Goal: Task Accomplishment & Management: Manage account settings

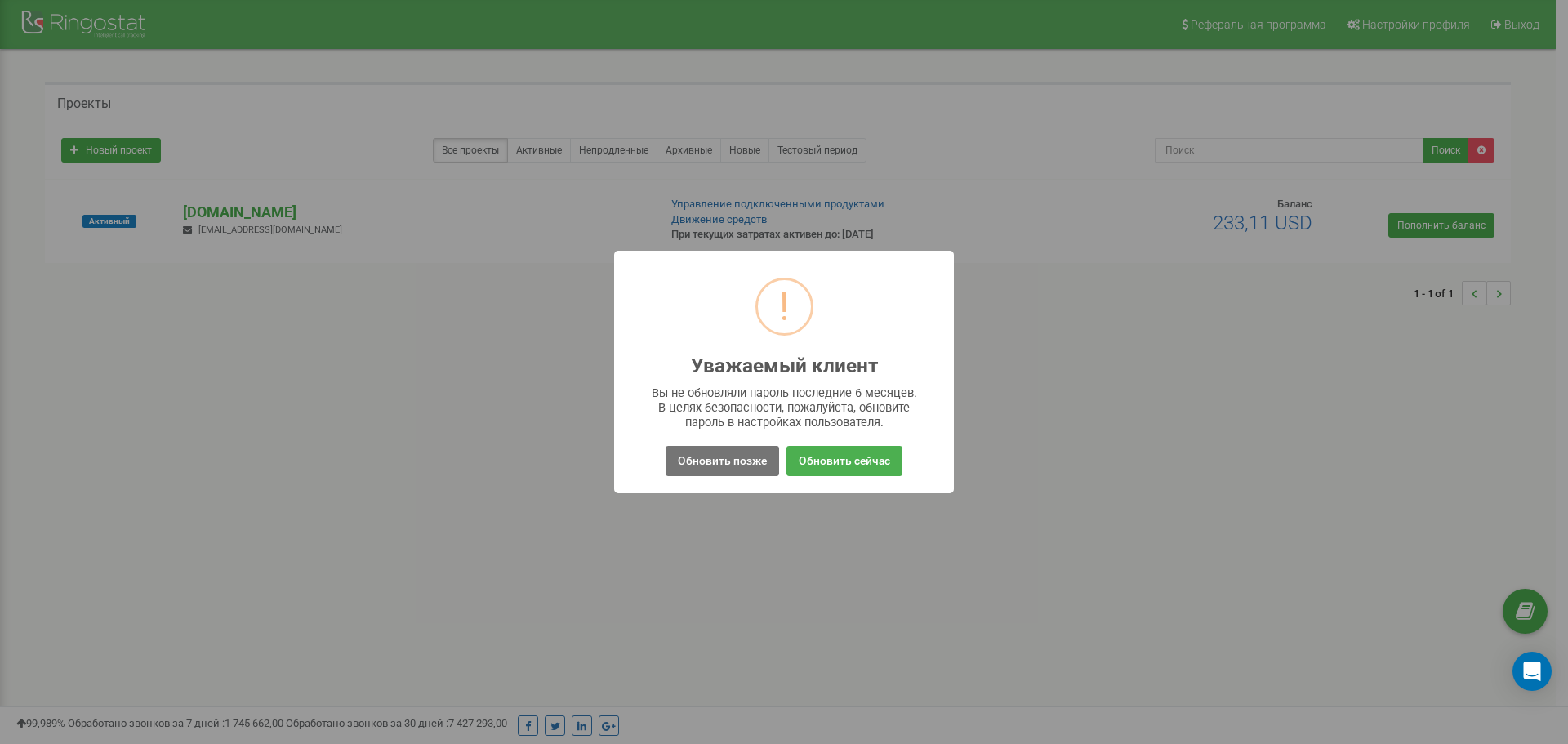
click at [704, 464] on button "Обновить позже" at bounding box center [722, 461] width 114 height 30
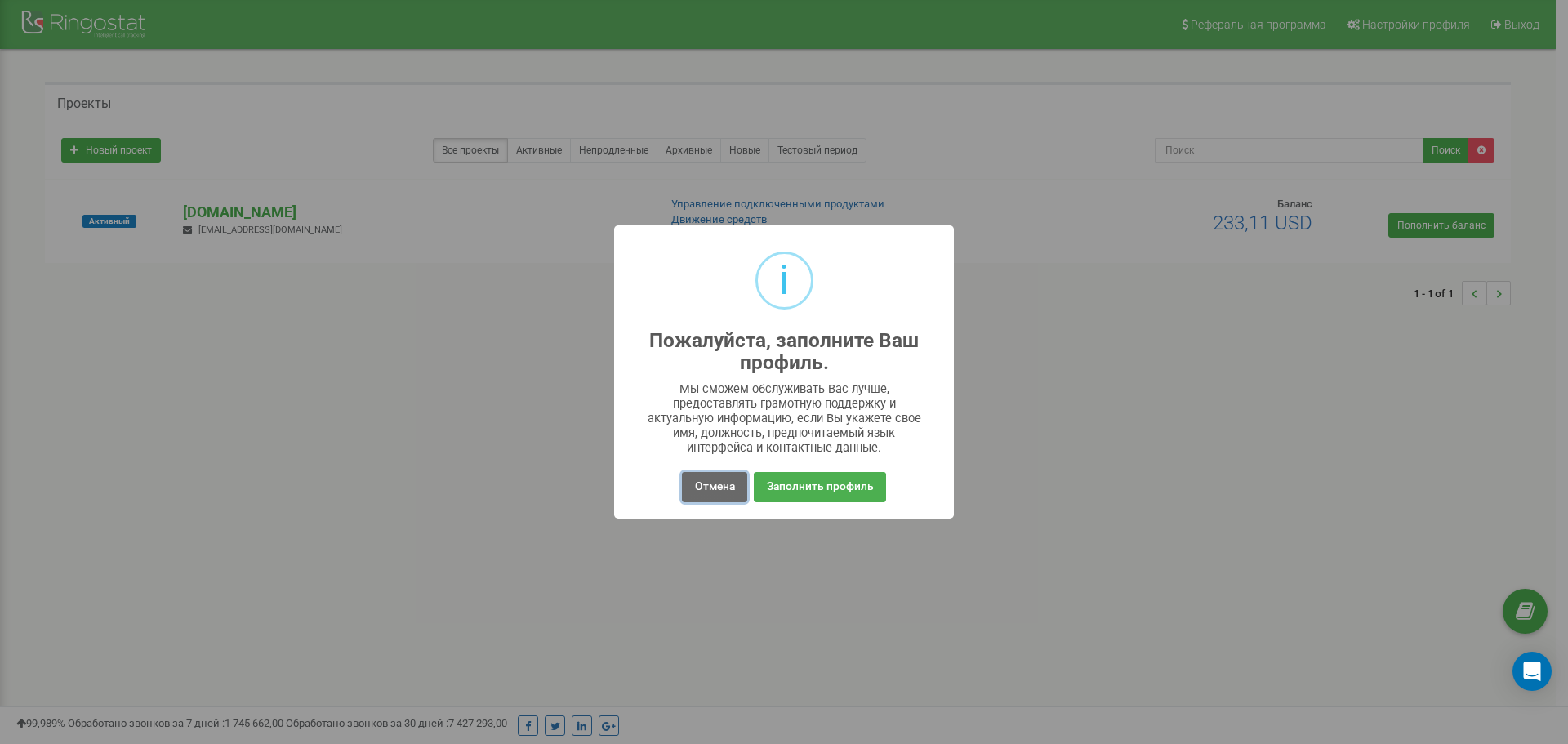
click at [724, 490] on button "Отмена" at bounding box center [714, 487] width 65 height 30
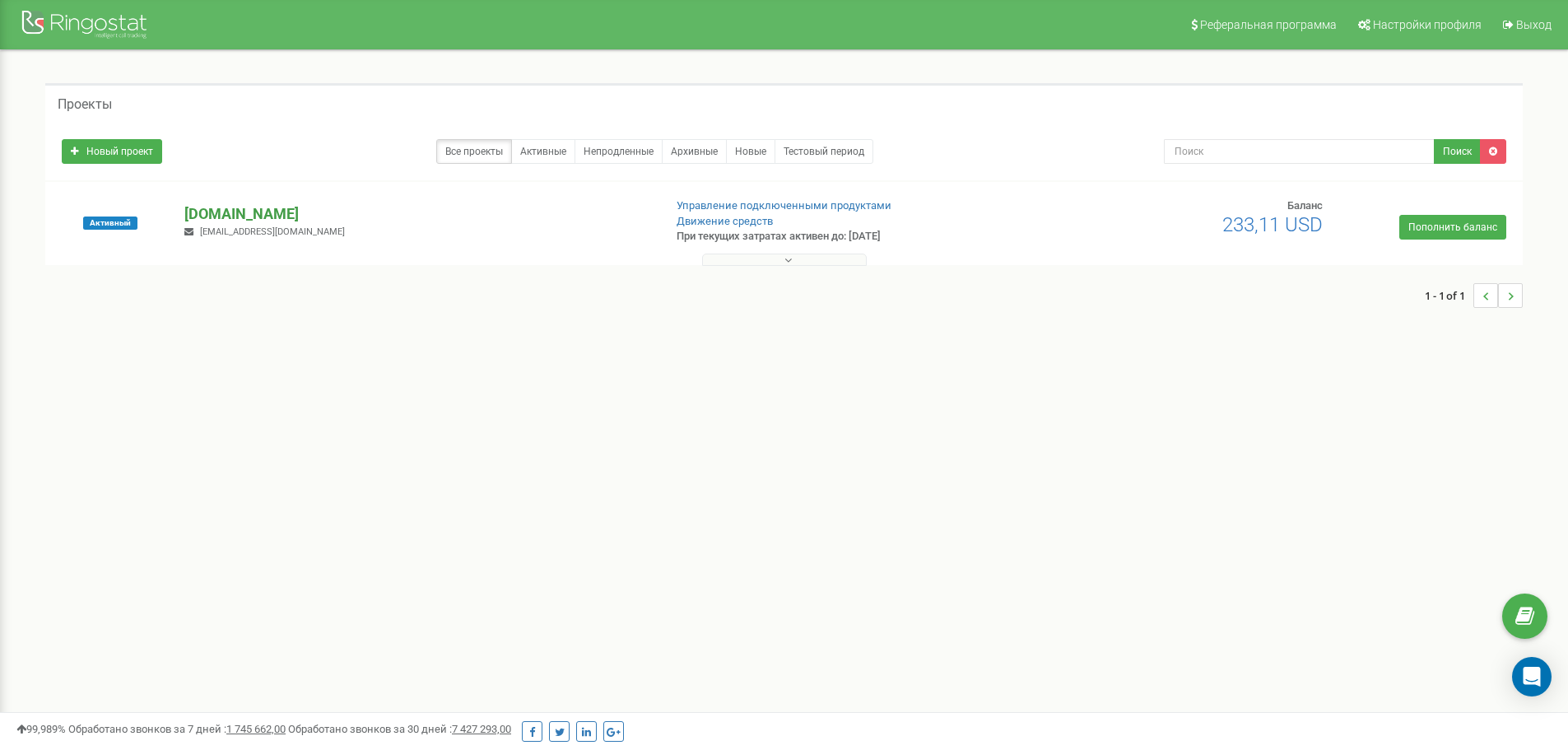
click at [225, 215] on p "[DOMAIN_NAME]" at bounding box center [416, 214] width 465 height 21
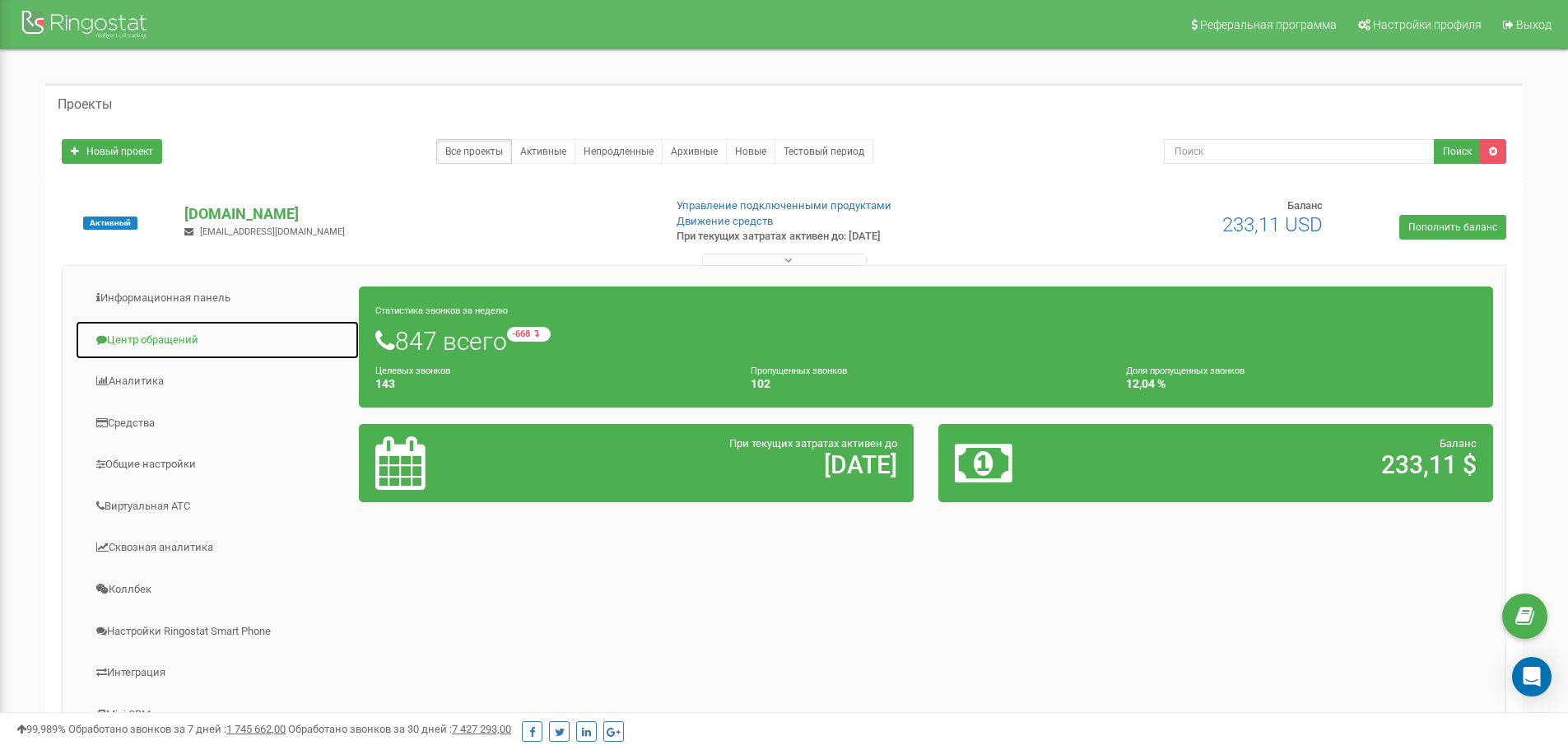
click at [135, 342] on link "Центр обращений" at bounding box center [218, 340] width 285 height 40
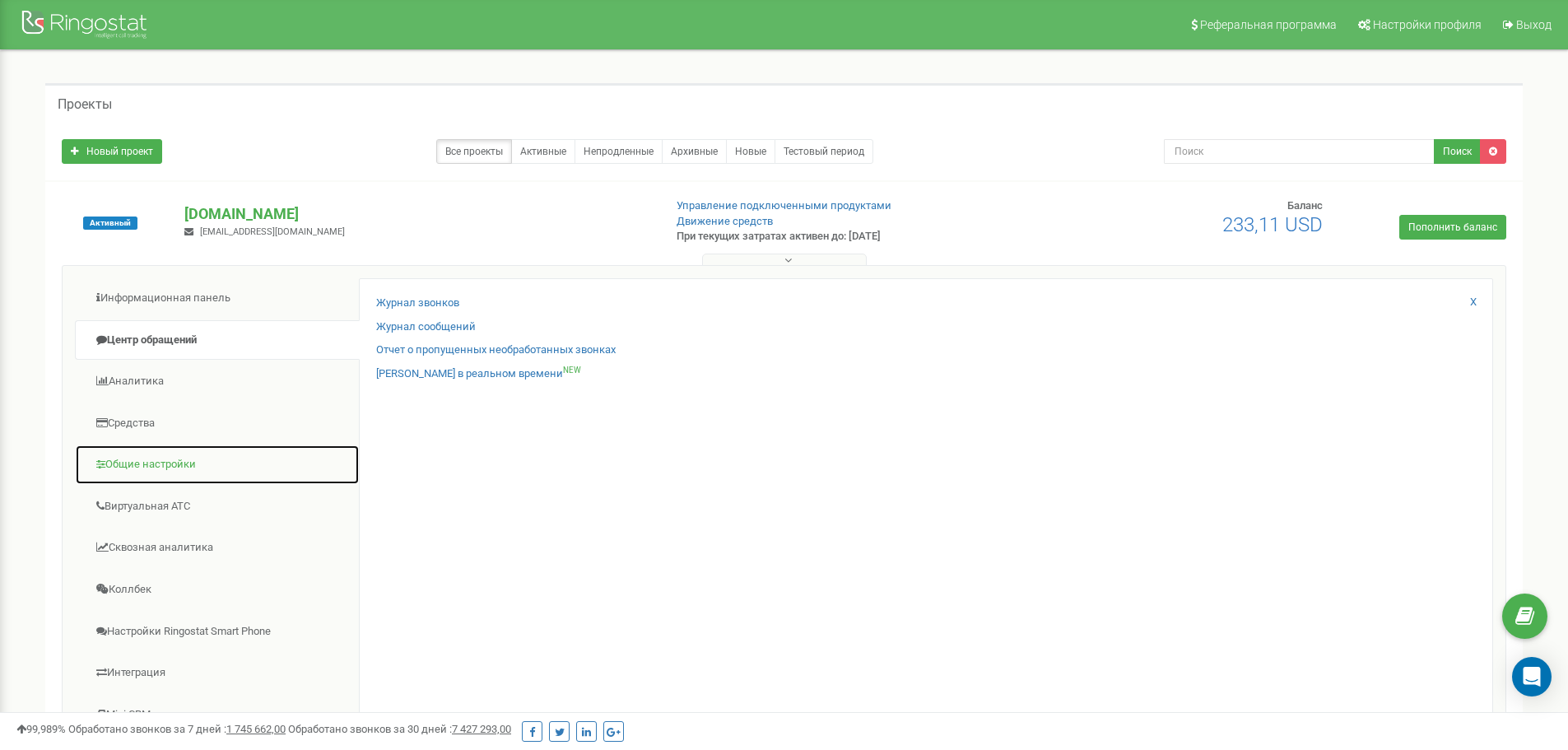
click at [151, 460] on link "Общие настройки" at bounding box center [218, 464] width 285 height 40
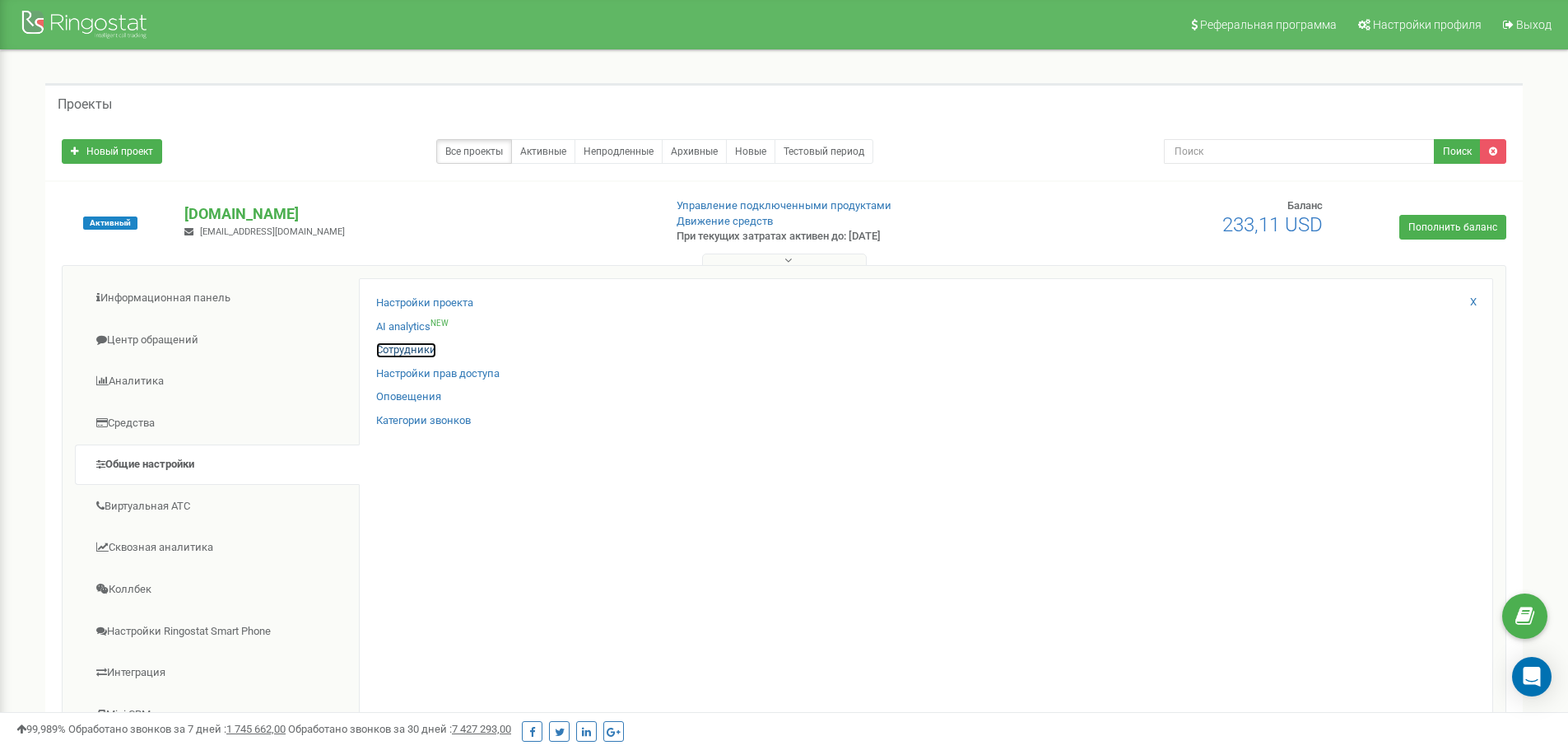
click at [391, 346] on link "Сотрудники" at bounding box center [406, 349] width 60 height 15
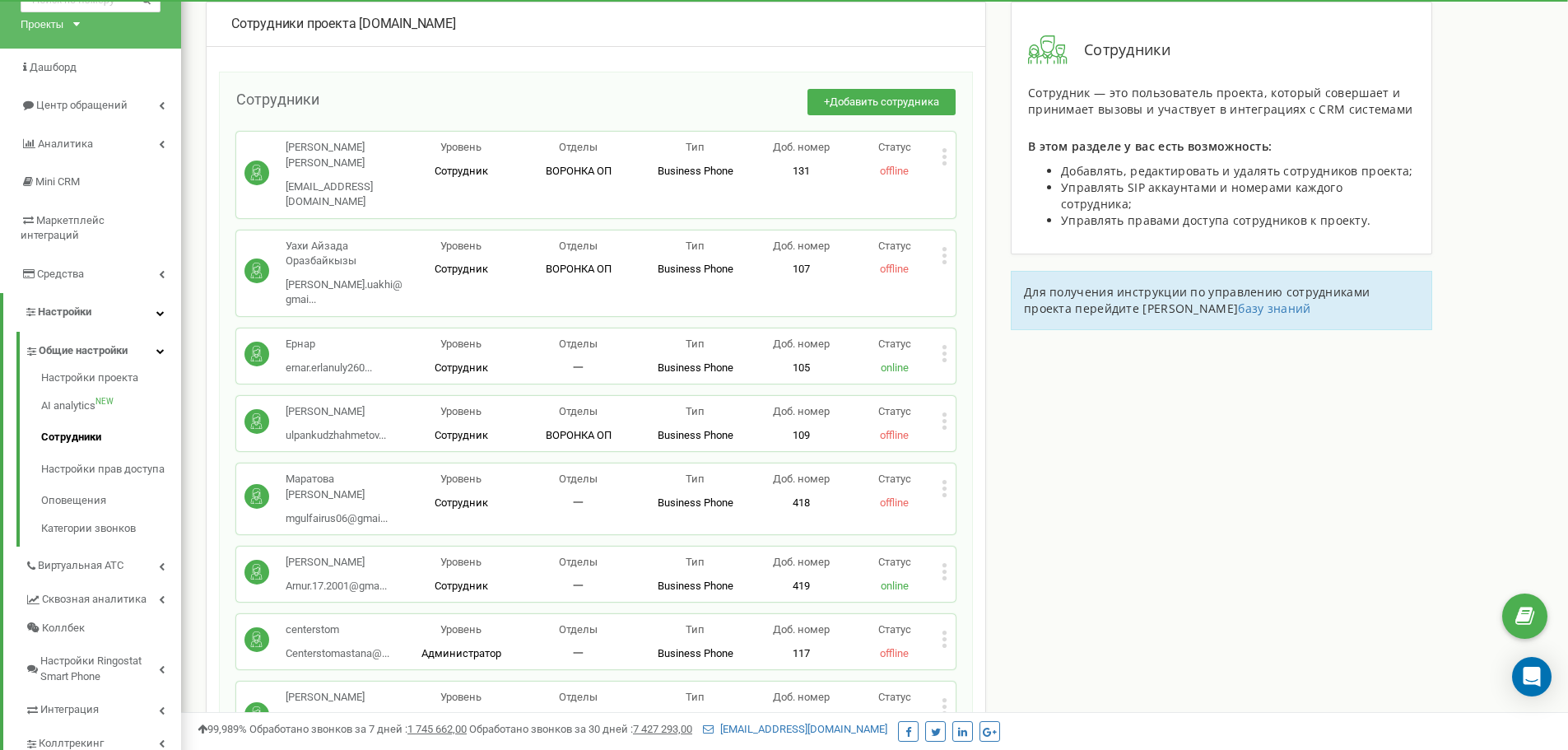
scroll to position [82, 0]
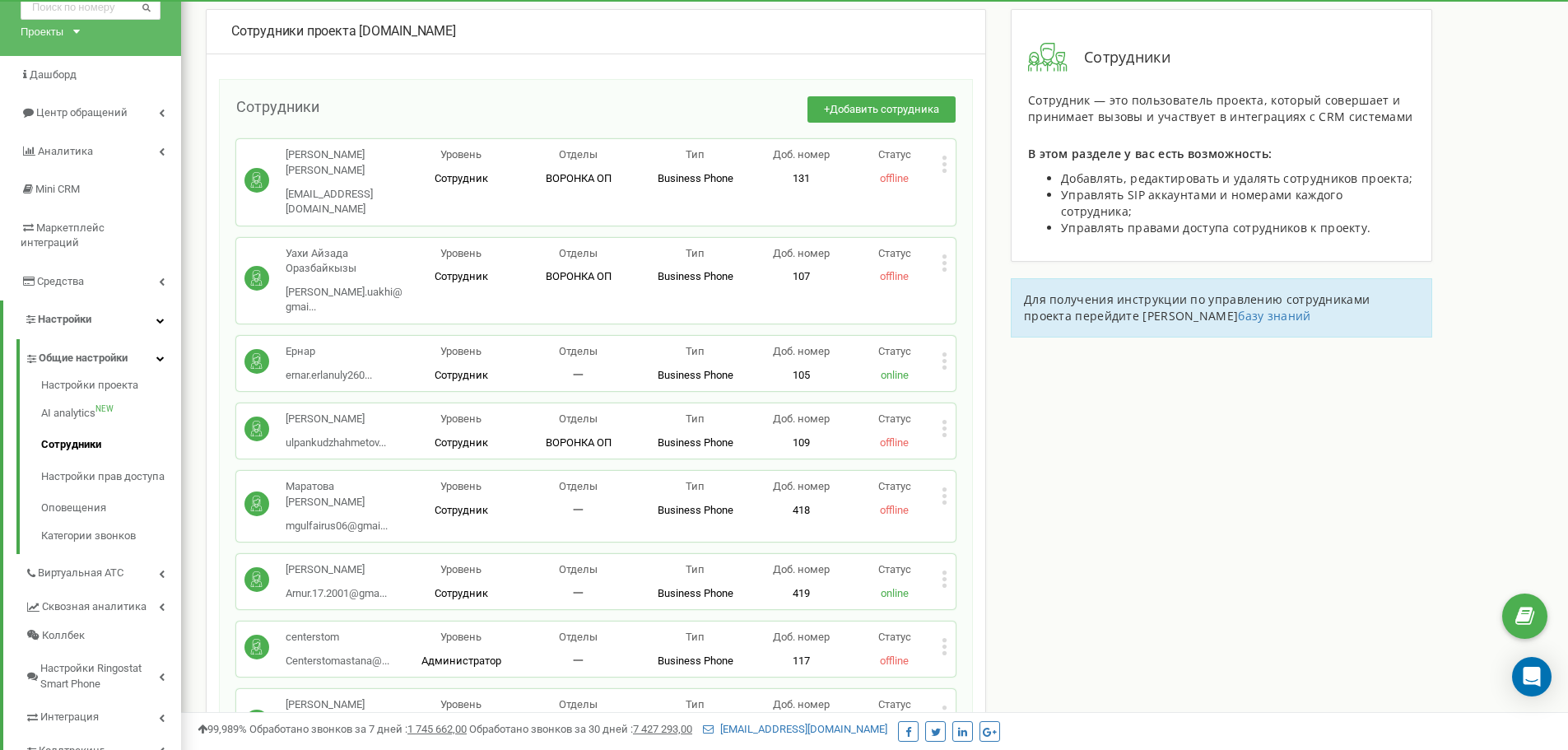
click at [1312, 493] on div "Сотрудники проекта Sevoran.kz Сотрудники + Добавить сотрудника Ескендирова Айда…" at bounding box center [875, 598] width 1363 height 1178
click at [94, 566] on span "Виртуальная АТС" at bounding box center [81, 573] width 87 height 15
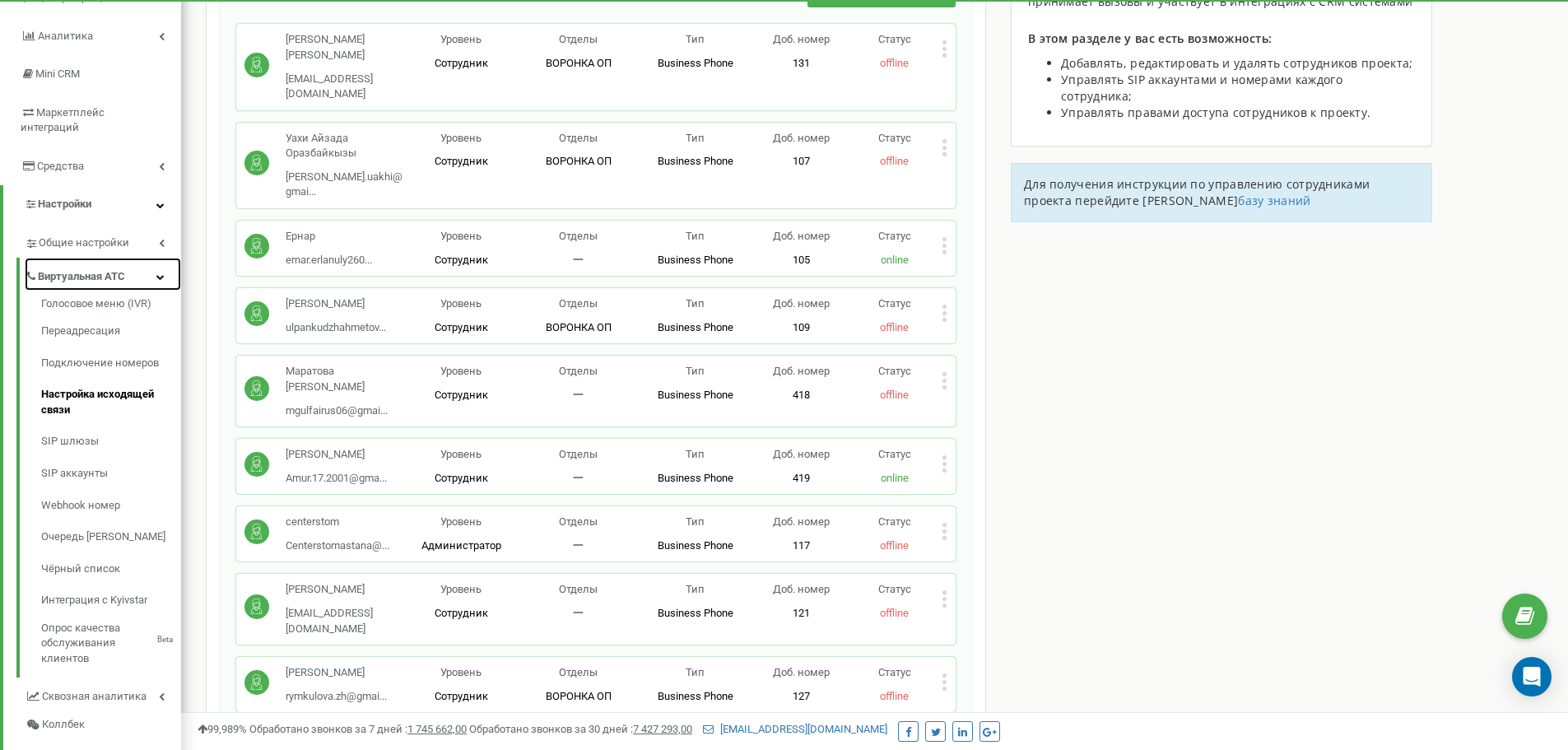
scroll to position [247, 0]
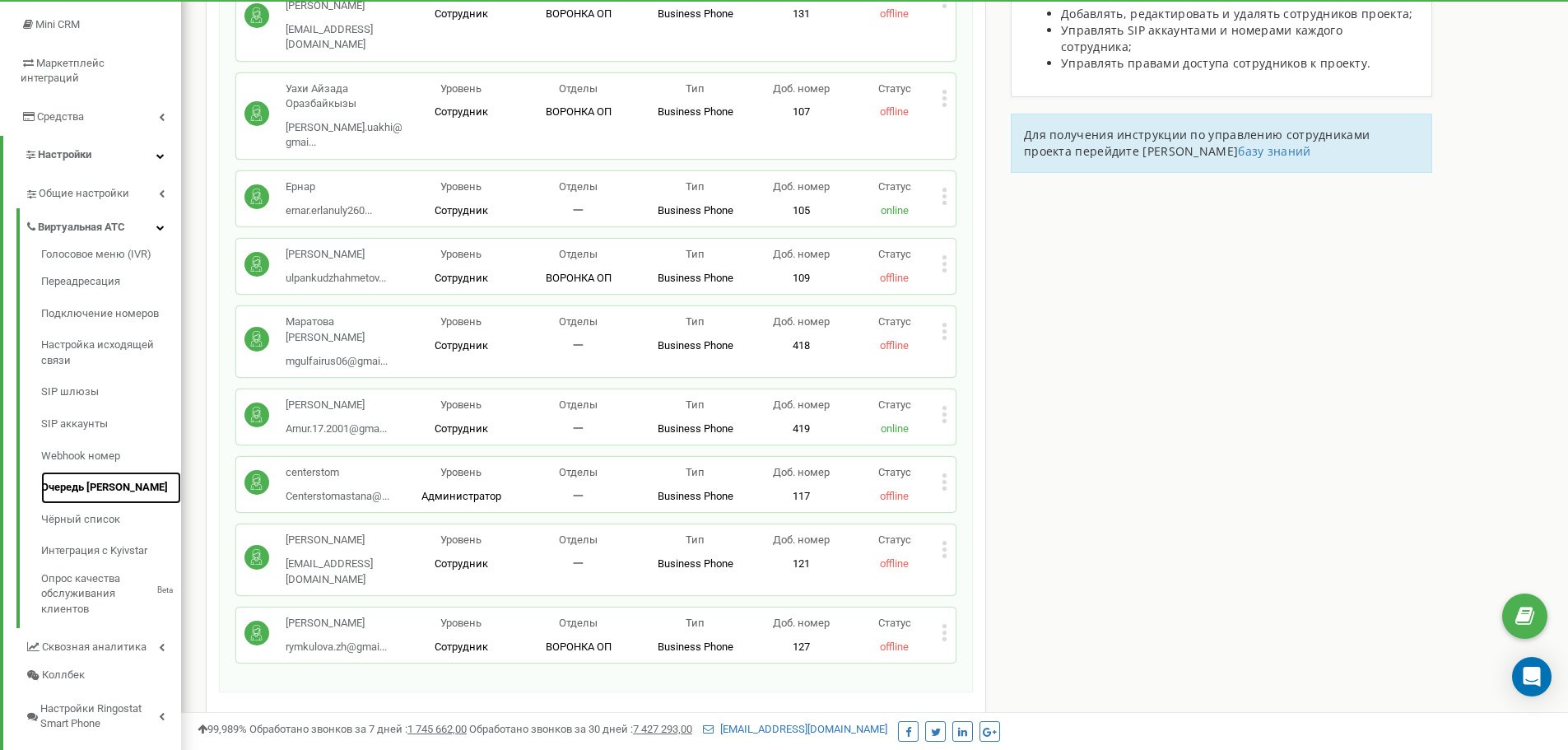
click at [94, 472] on link "Очередь [PERSON_NAME]" at bounding box center [111, 488] width 140 height 32
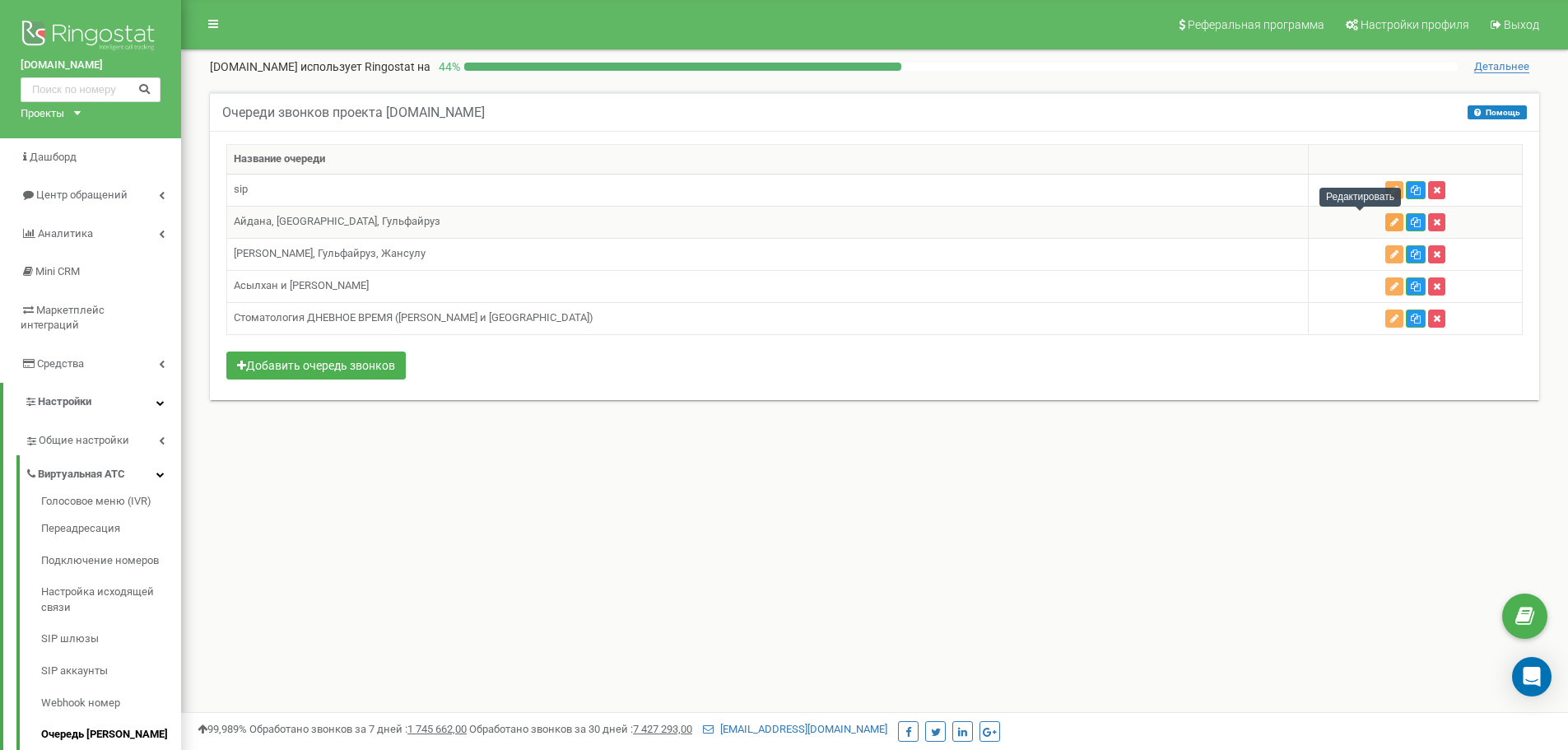
click at [1385, 225] on button "button" at bounding box center [1394, 222] width 18 height 18
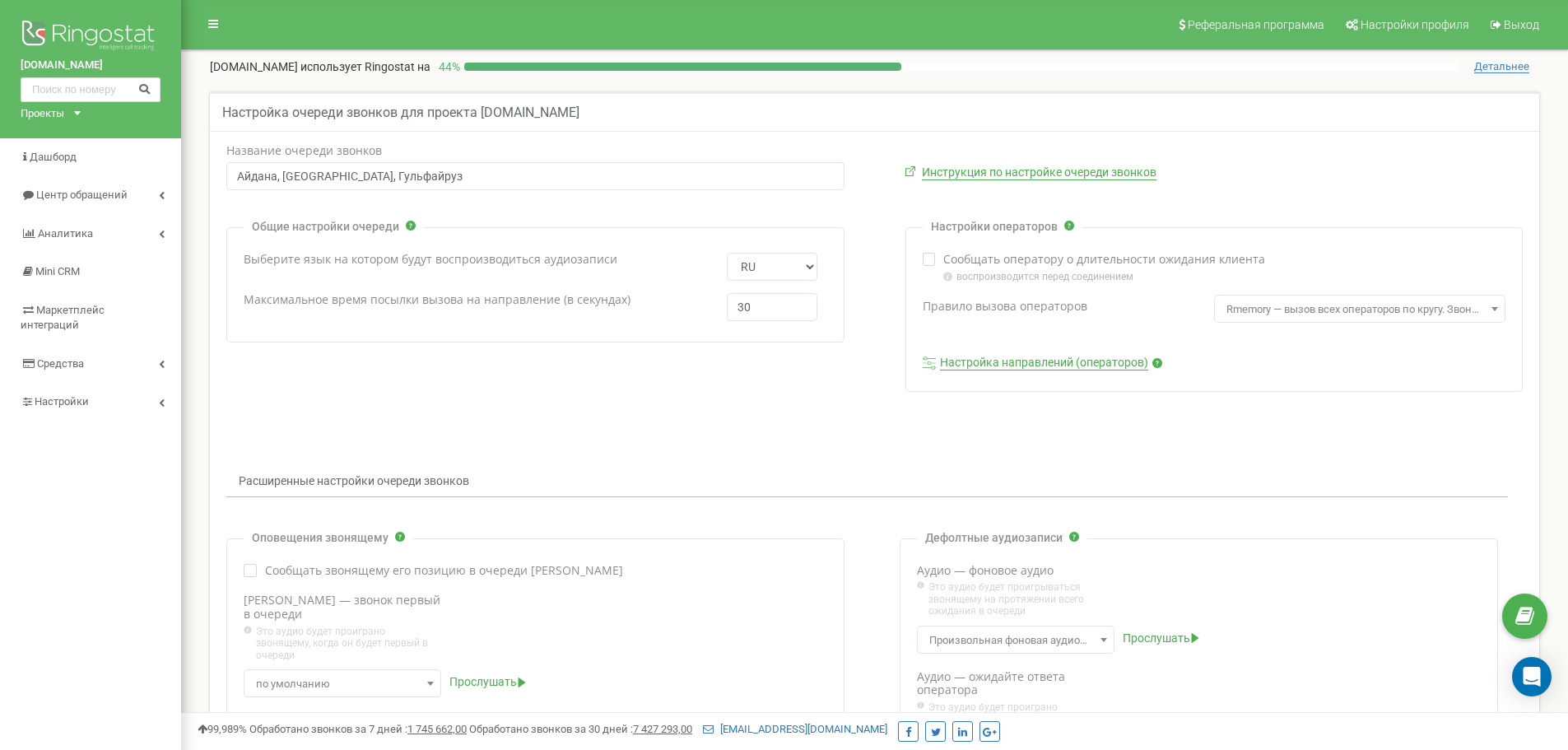
click at [1007, 361] on link "Настройка направлений (операторов)" at bounding box center [1044, 362] width 209 height 15
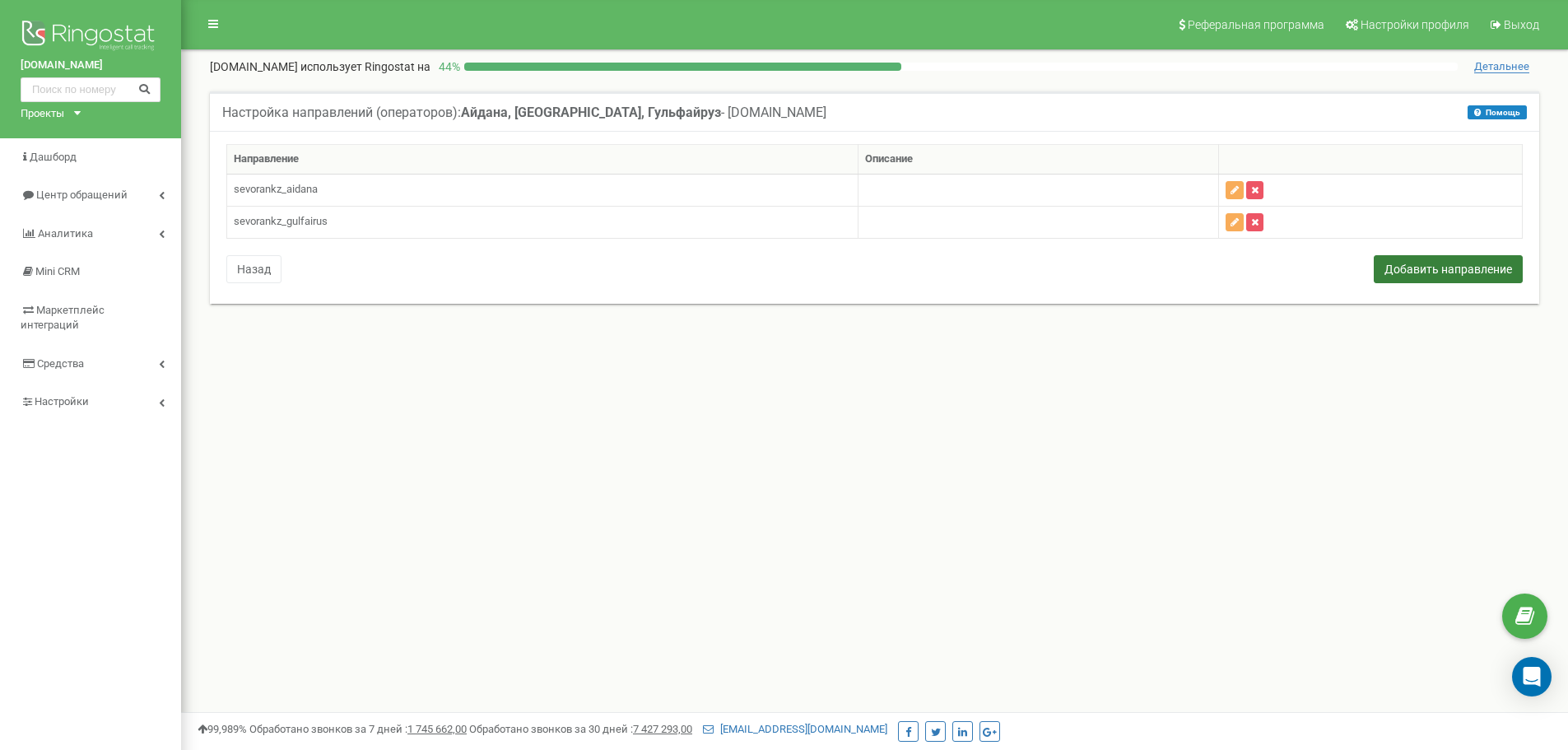
click at [1419, 265] on button "Добавить направление" at bounding box center [1448, 268] width 149 height 28
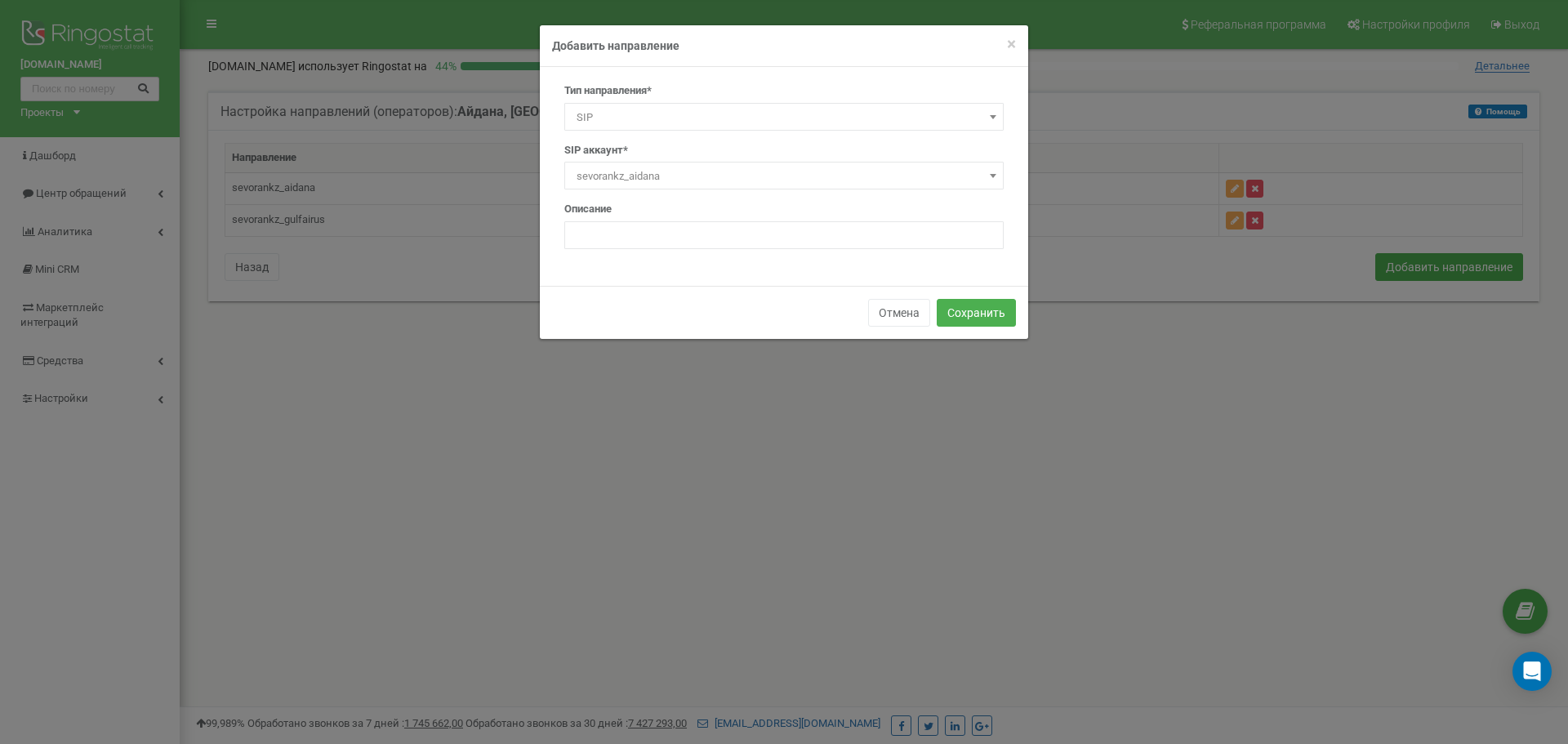
click at [649, 179] on span "sevorankz_aidana" at bounding box center [784, 177] width 428 height 23
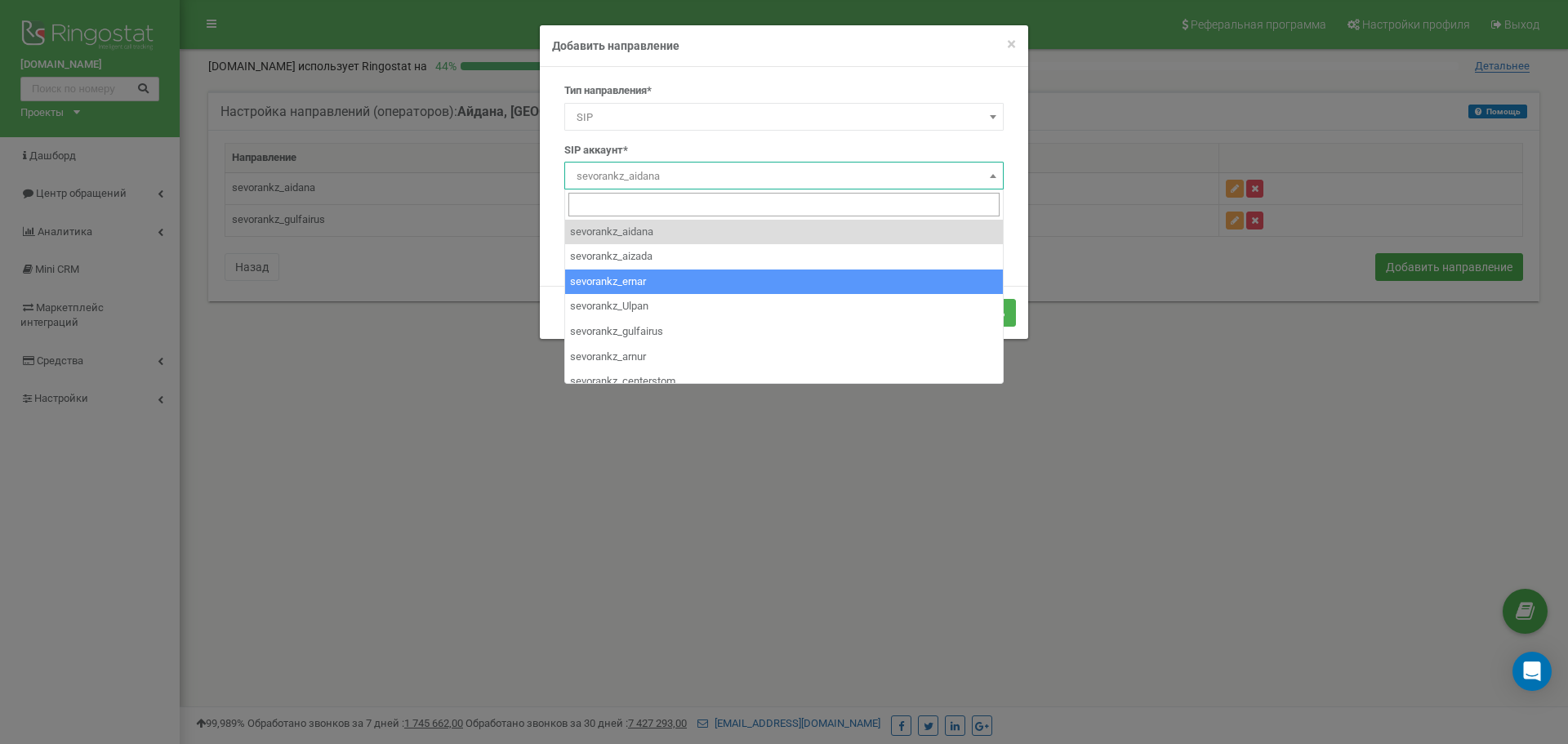
select select "sevorankz_ernar"
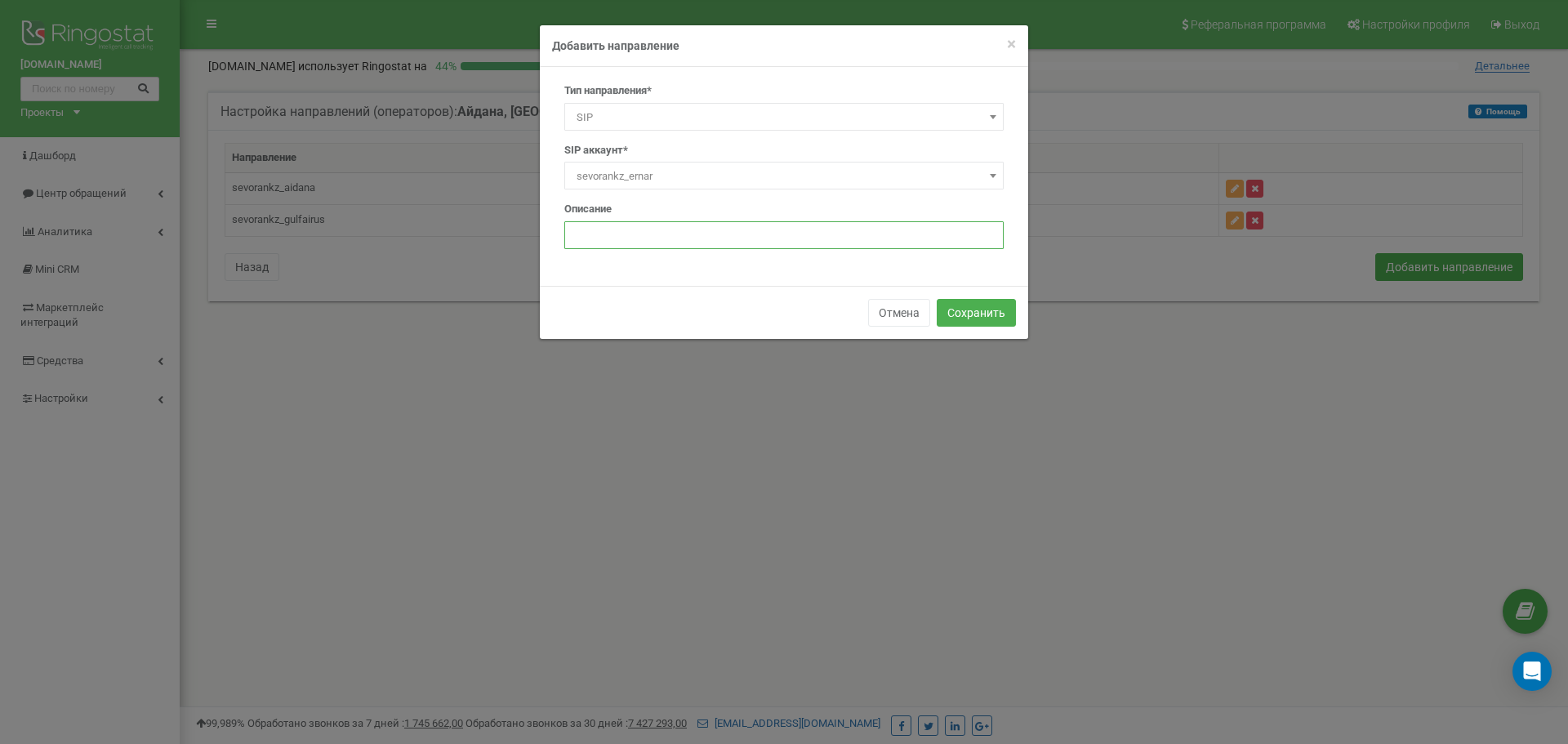
click at [623, 238] on input "text" at bounding box center [784, 234] width 440 height 28
click at [1002, 307] on button "Сохранить" at bounding box center [975, 312] width 79 height 28
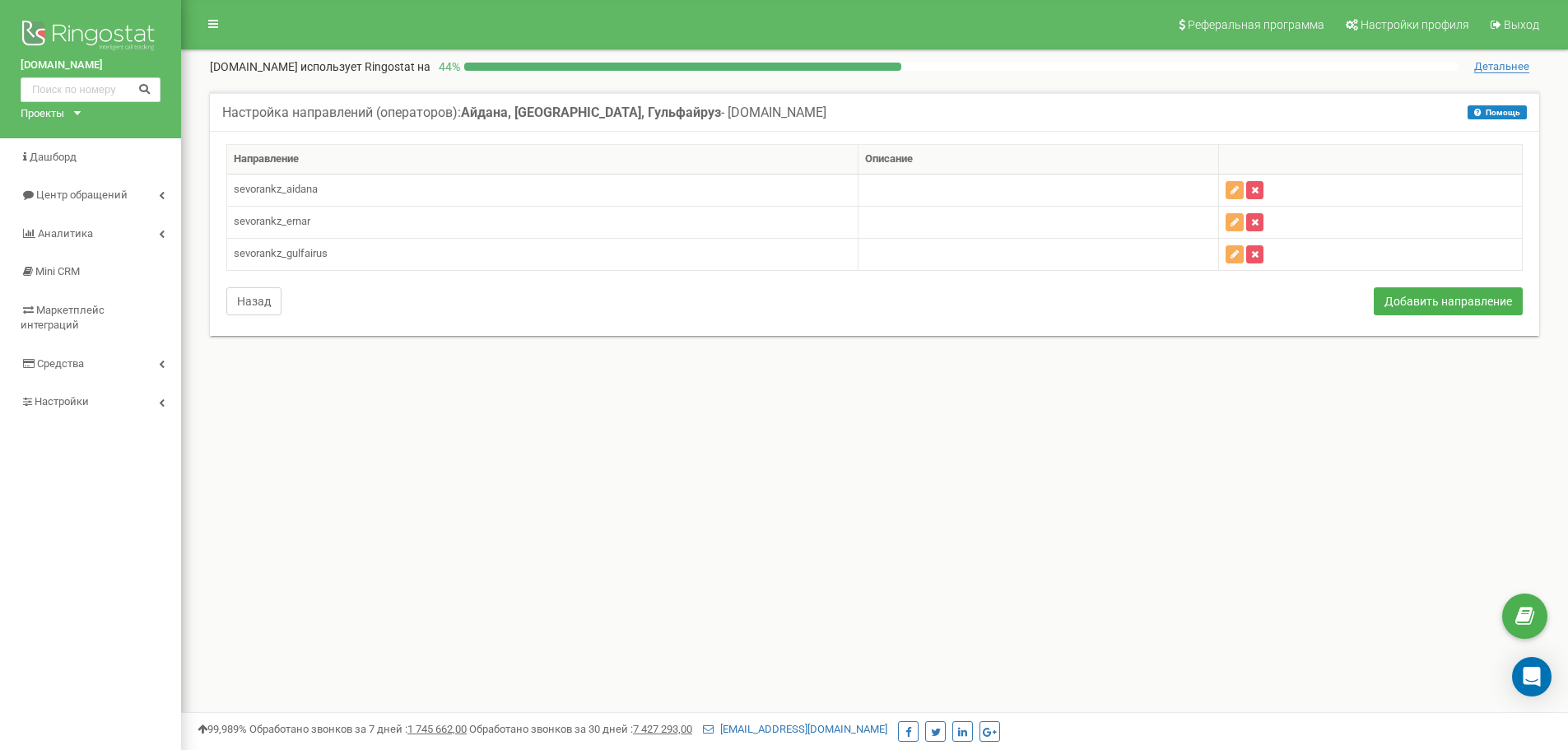
click at [254, 307] on button "Назад" at bounding box center [254, 301] width 56 height 28
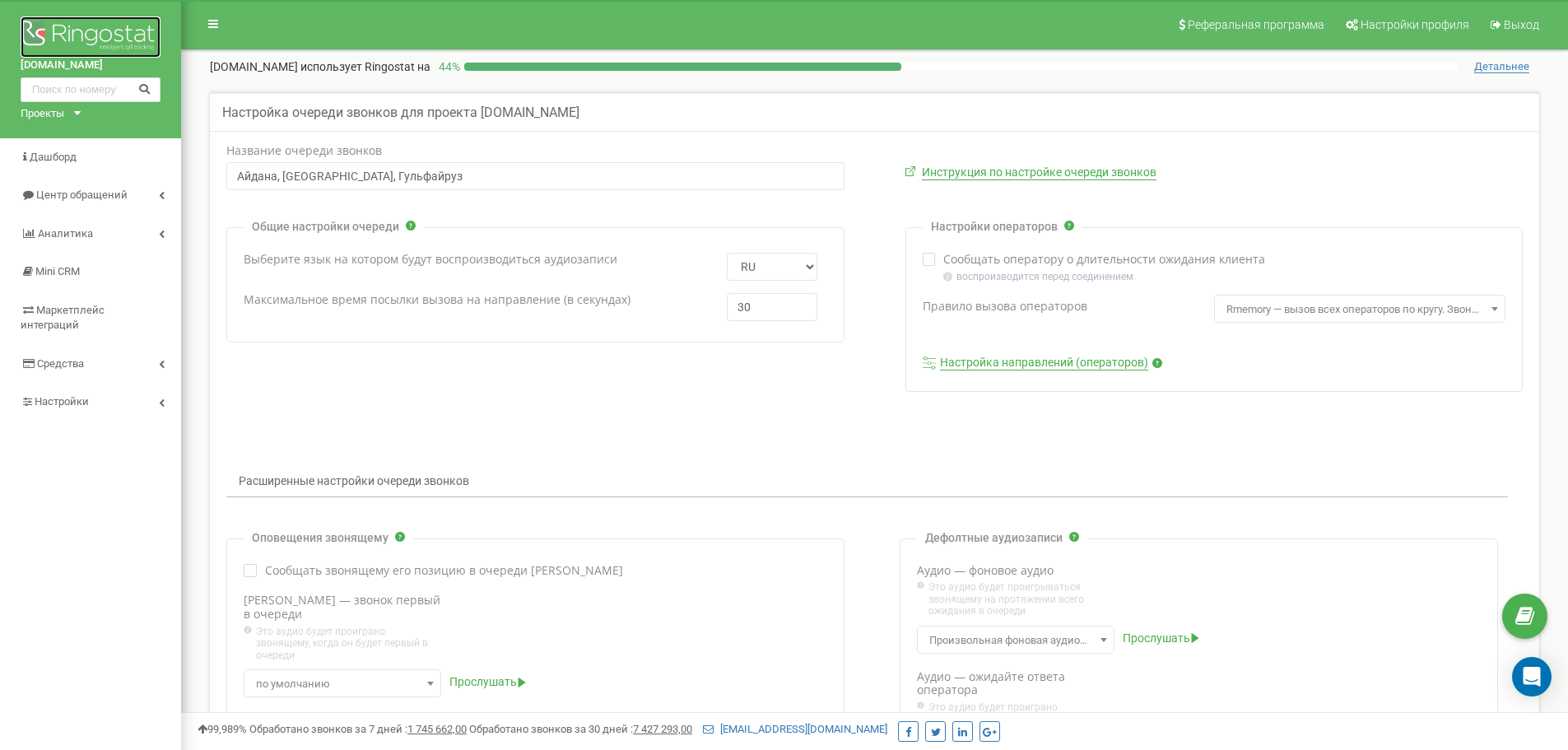
click at [82, 38] on img at bounding box center [90, 37] width 140 height 41
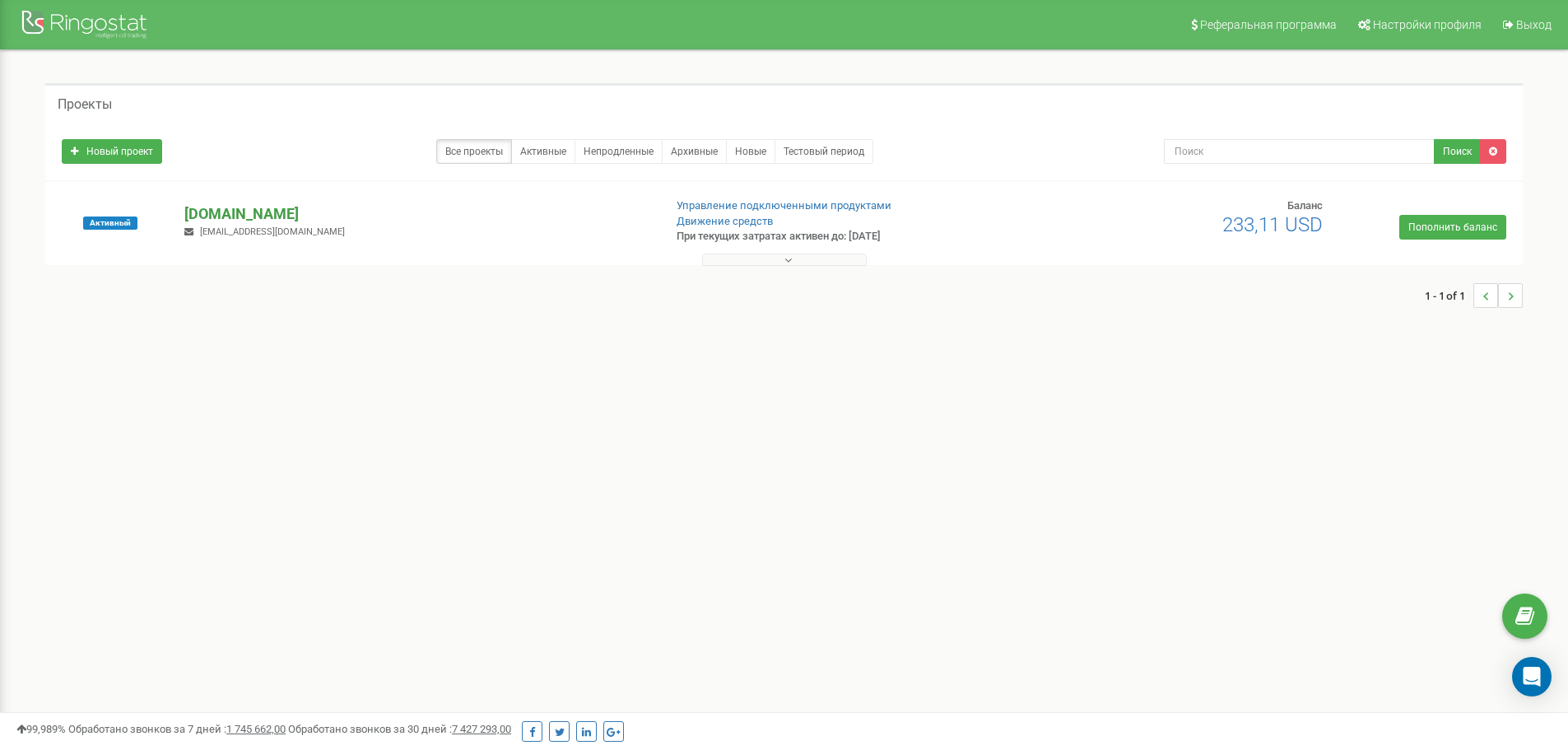
click at [209, 218] on p "[DOMAIN_NAME]" at bounding box center [416, 214] width 465 height 21
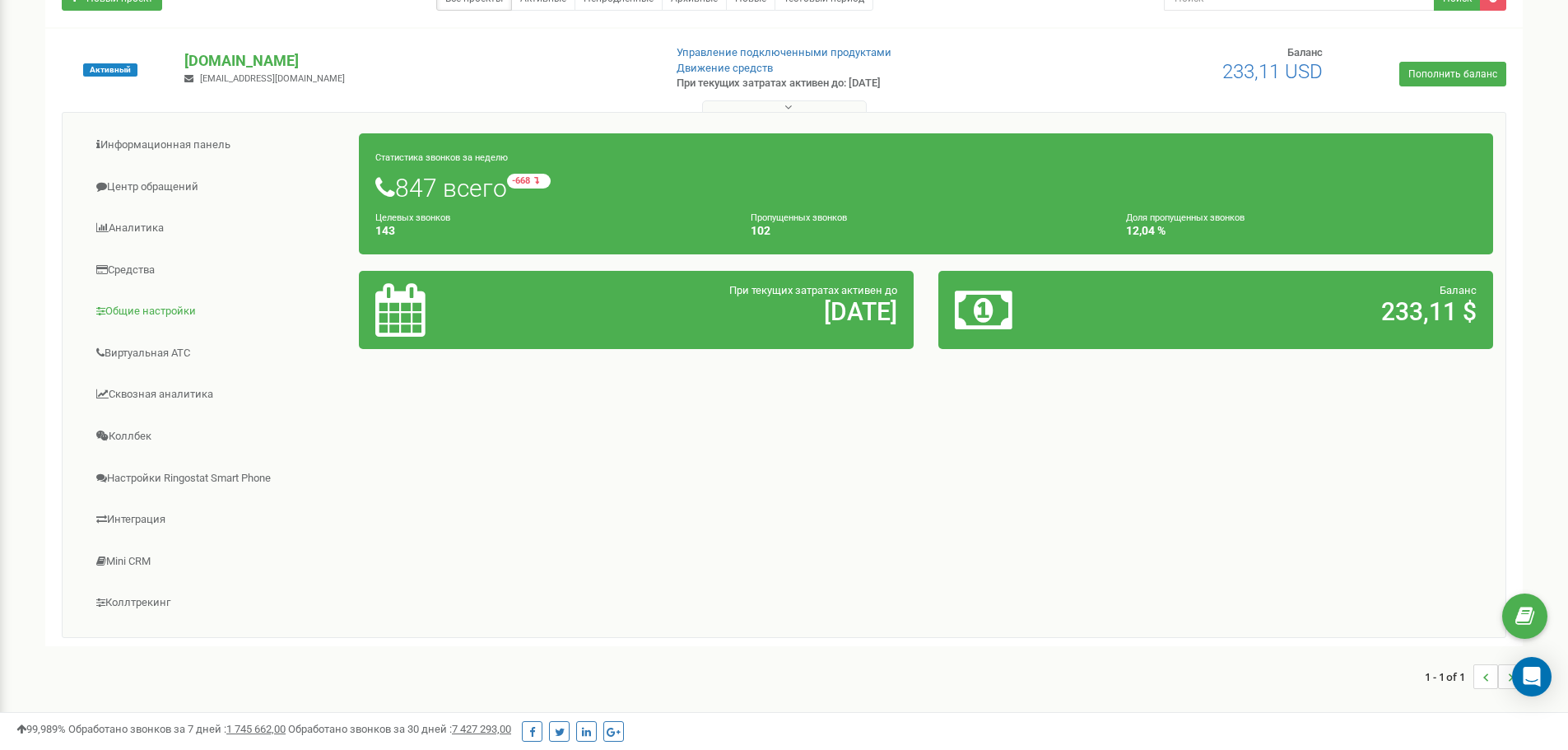
scroll to position [165, 0]
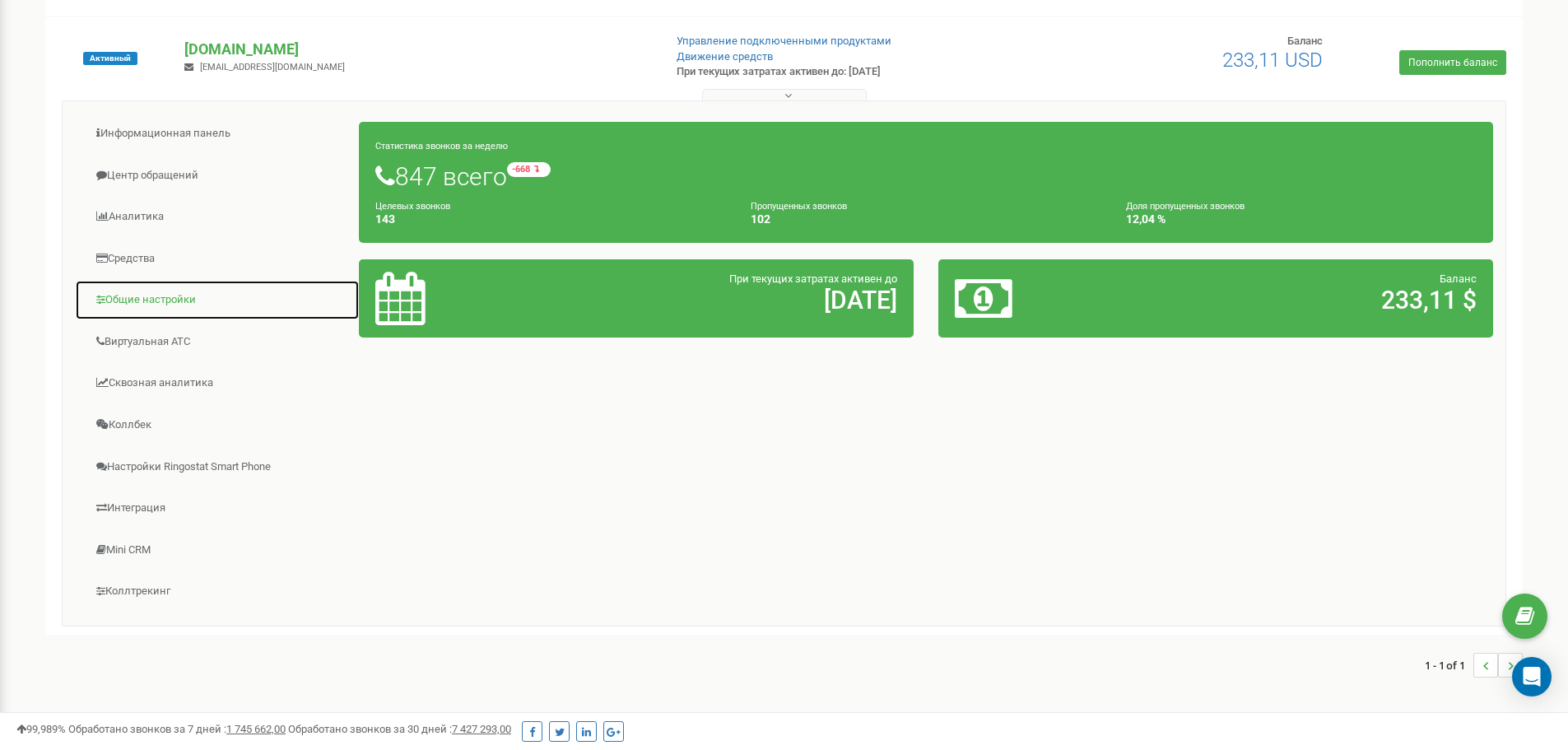
click at [150, 304] on link "Общие настройки" at bounding box center [218, 300] width 285 height 40
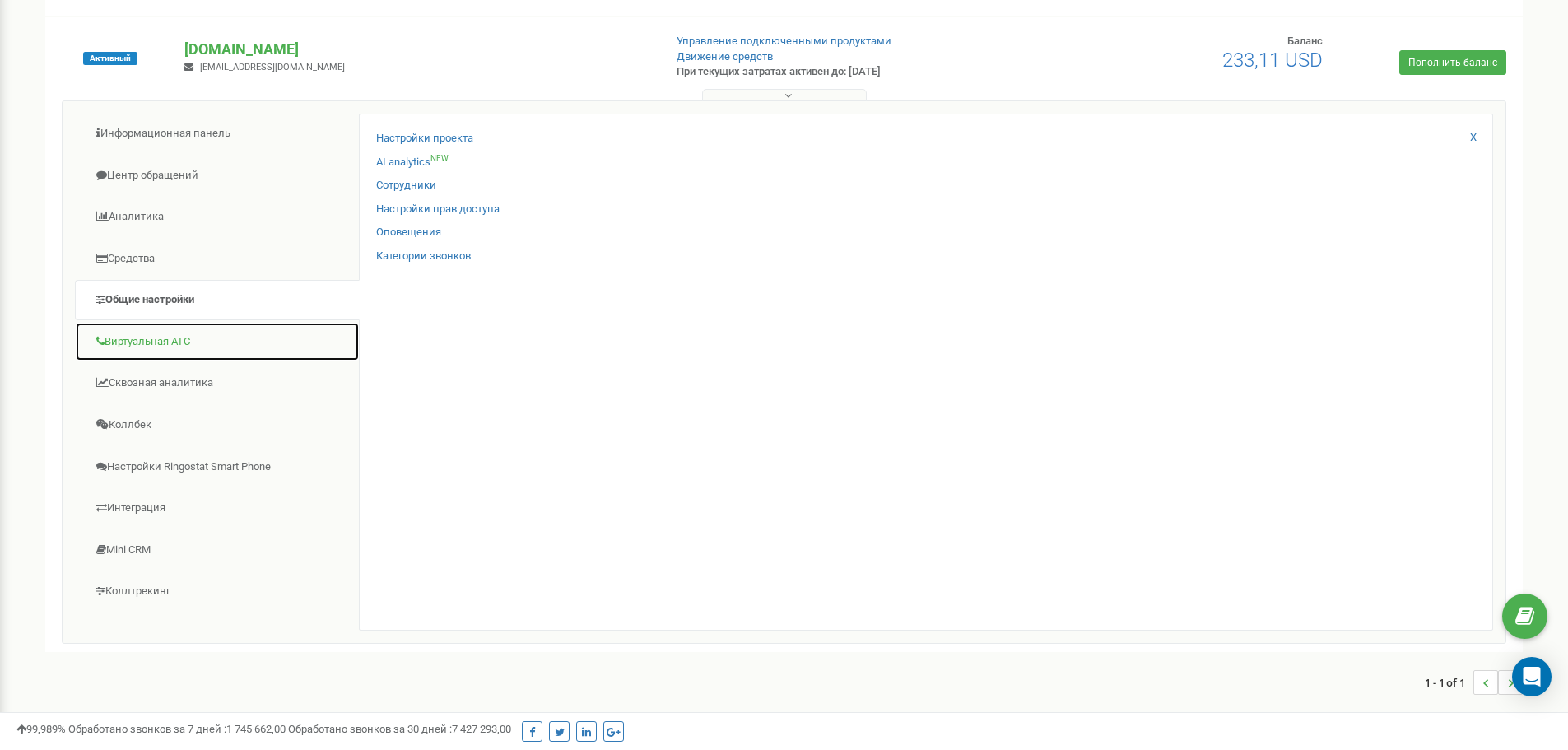
click at [151, 350] on link "Виртуальная АТС" at bounding box center [218, 341] width 285 height 40
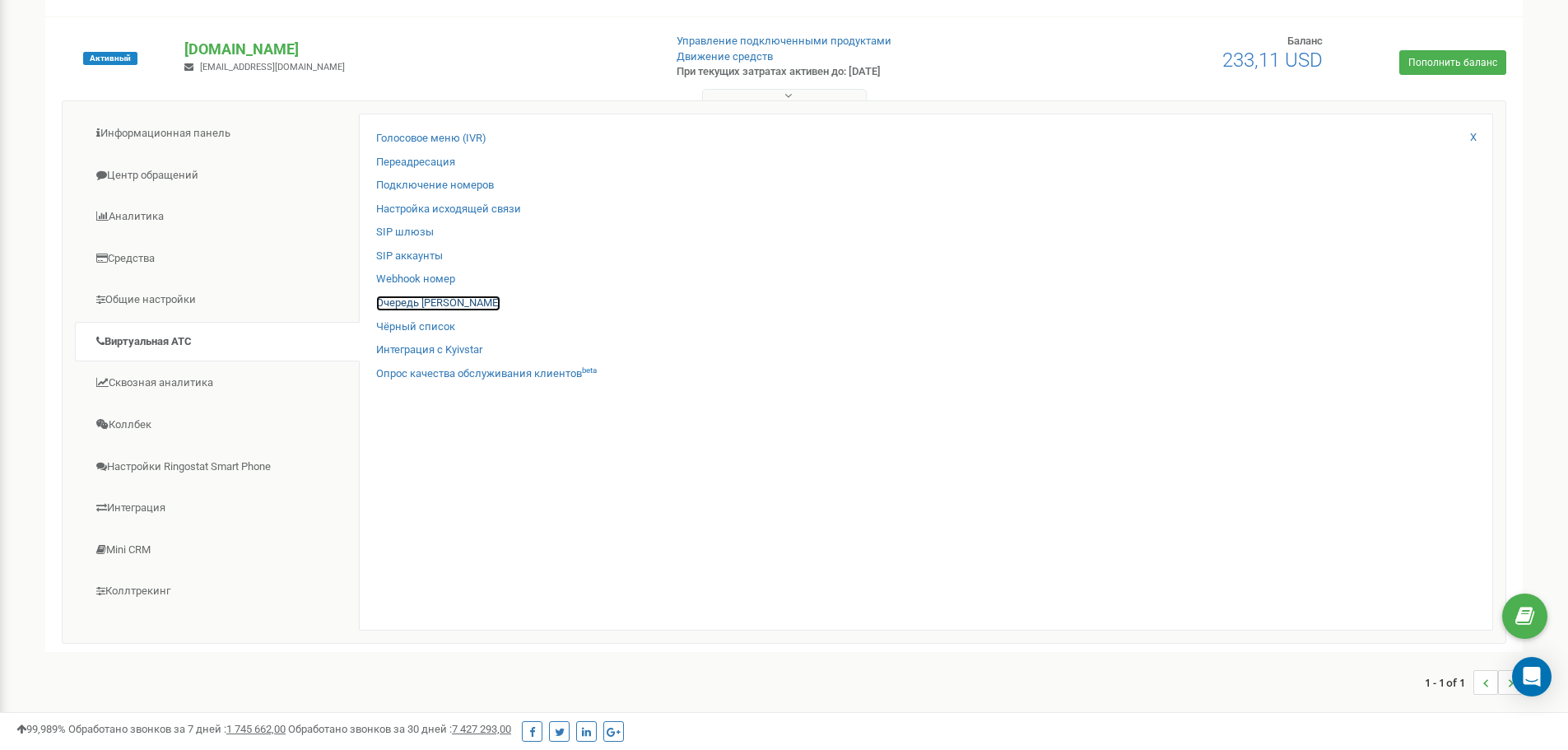
click at [425, 303] on link "Очередь [PERSON_NAME]" at bounding box center [438, 303] width 124 height 15
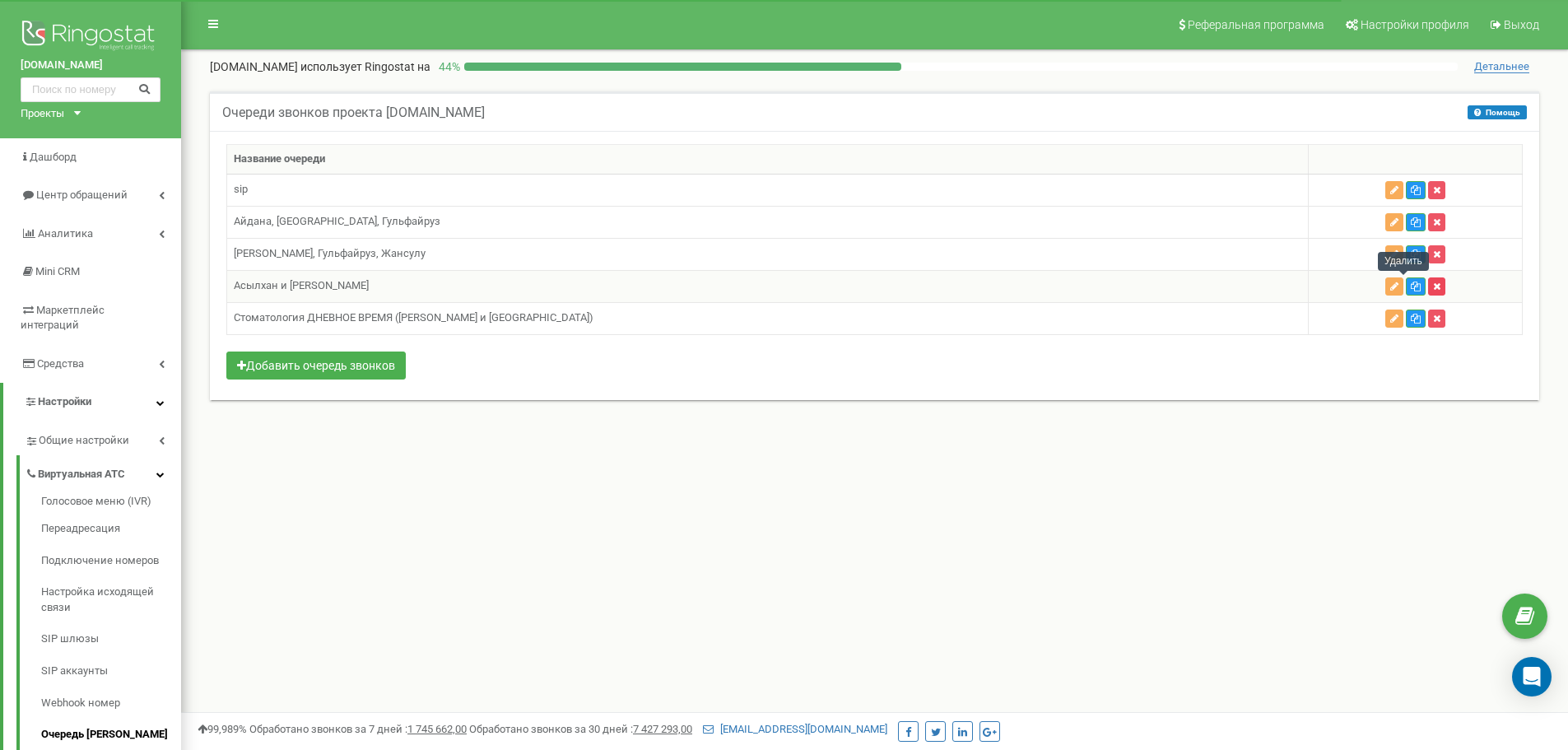
click at [1428, 285] on button "button" at bounding box center [1436, 286] width 17 height 18
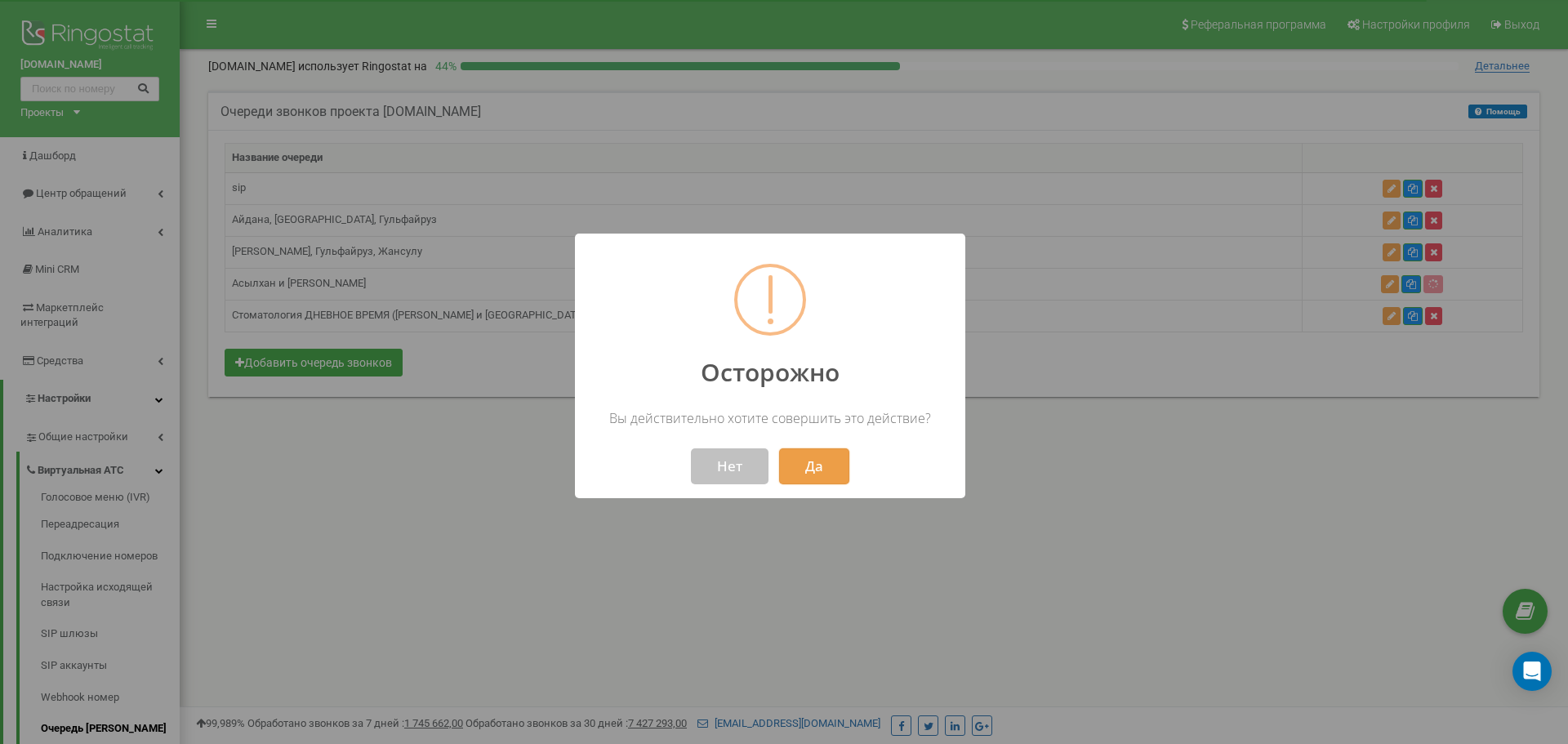
click at [823, 462] on button "Да" at bounding box center [814, 466] width 70 height 36
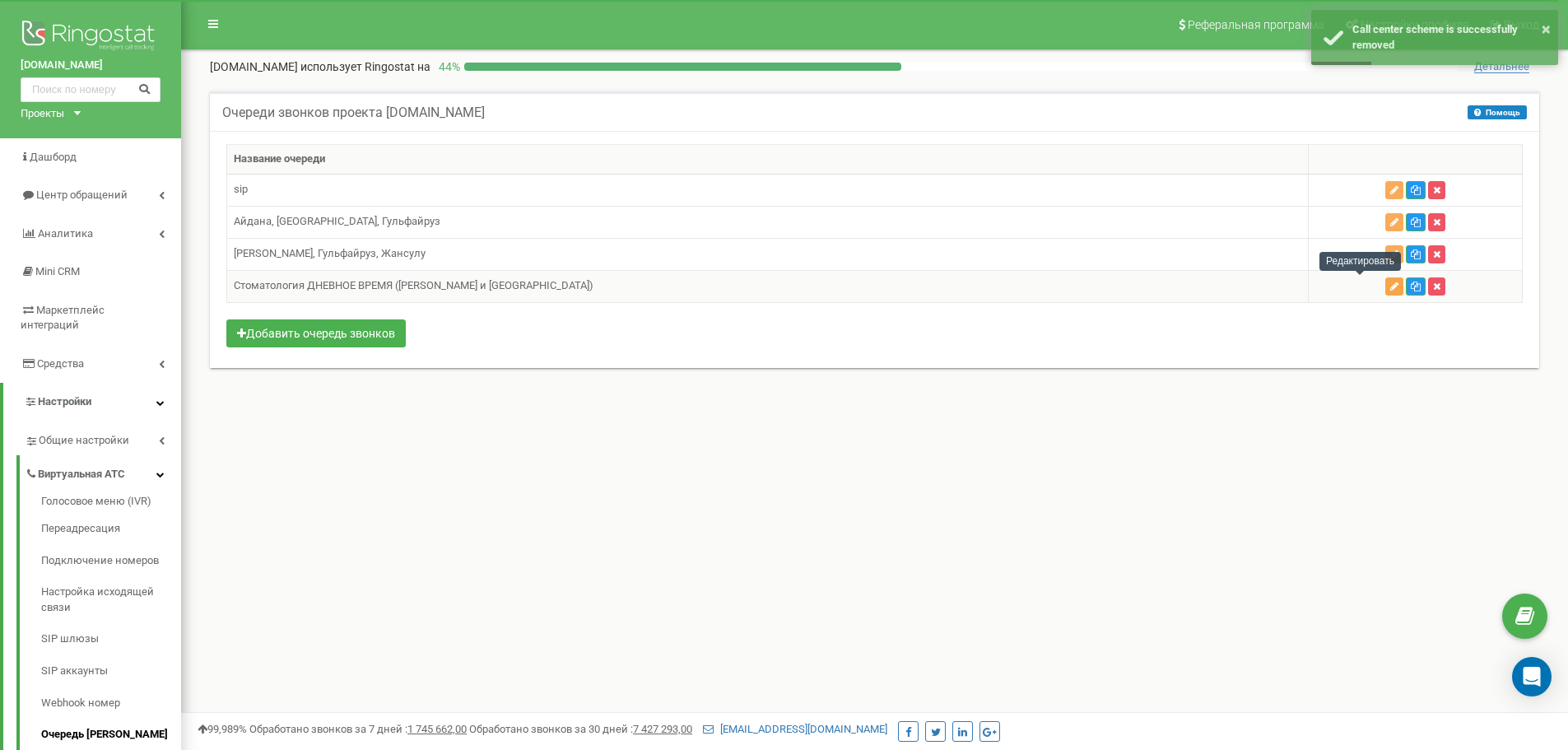
click at [1391, 286] on icon "button" at bounding box center [1394, 286] width 8 height 10
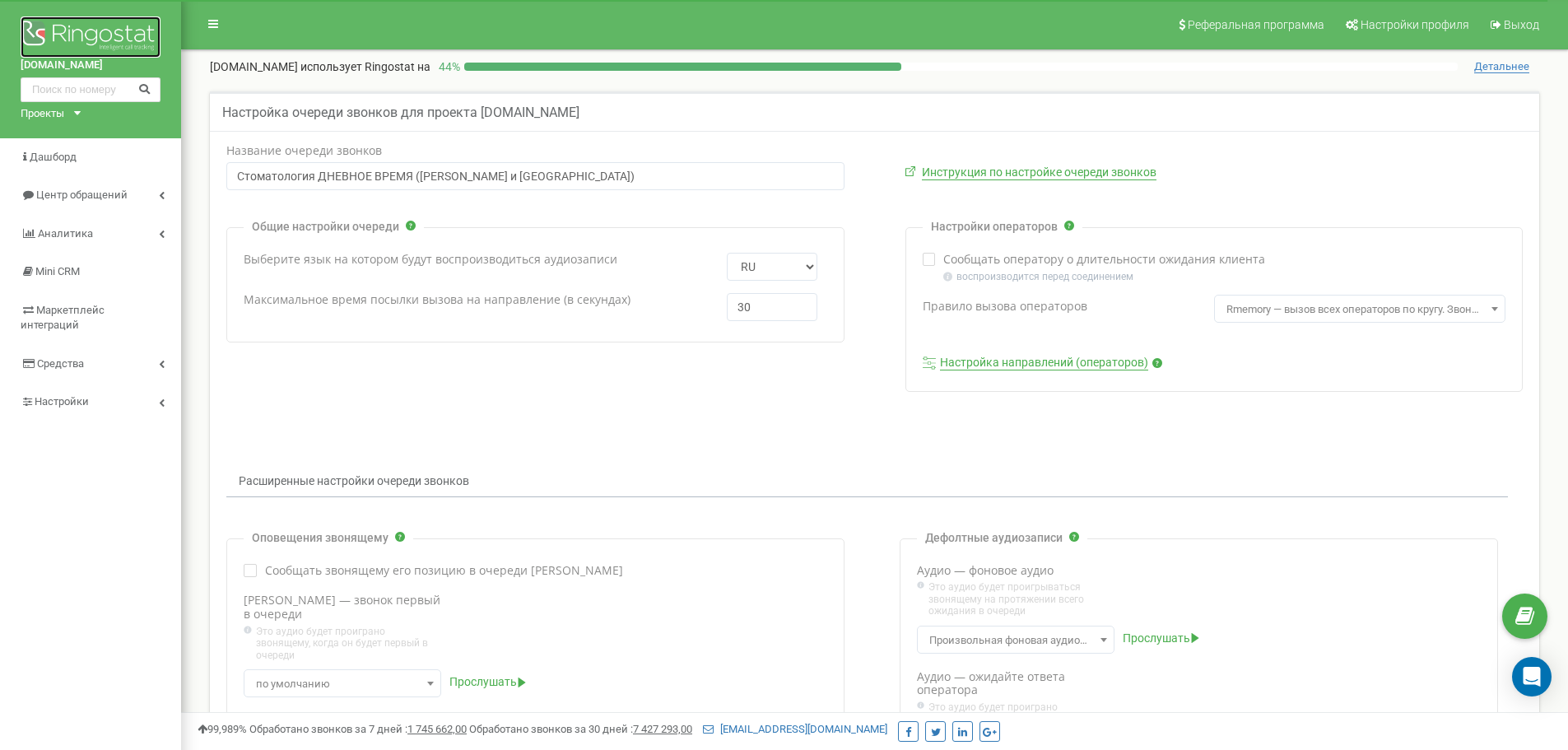
click at [101, 26] on img at bounding box center [90, 37] width 140 height 41
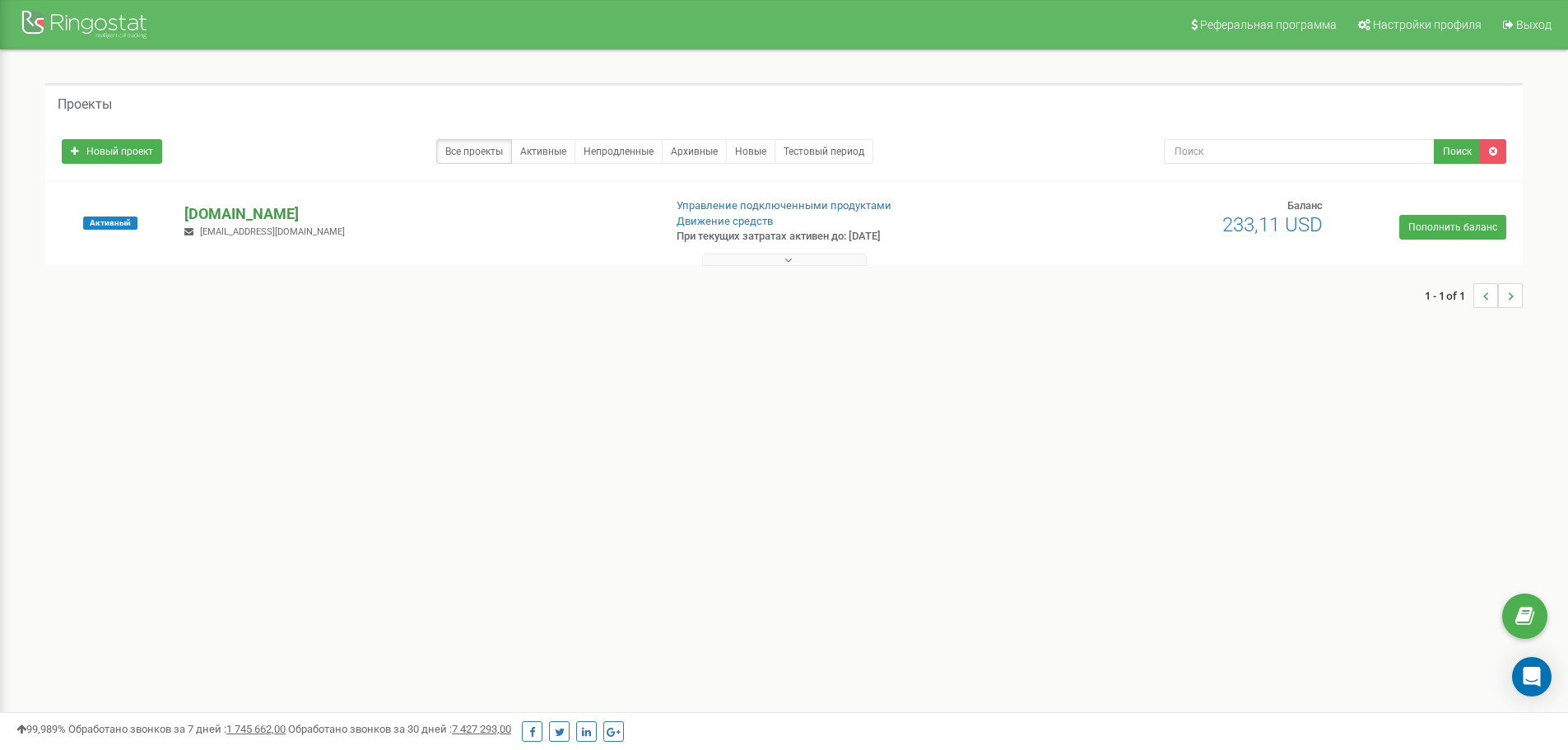
click at [215, 211] on p "[DOMAIN_NAME]" at bounding box center [416, 214] width 465 height 21
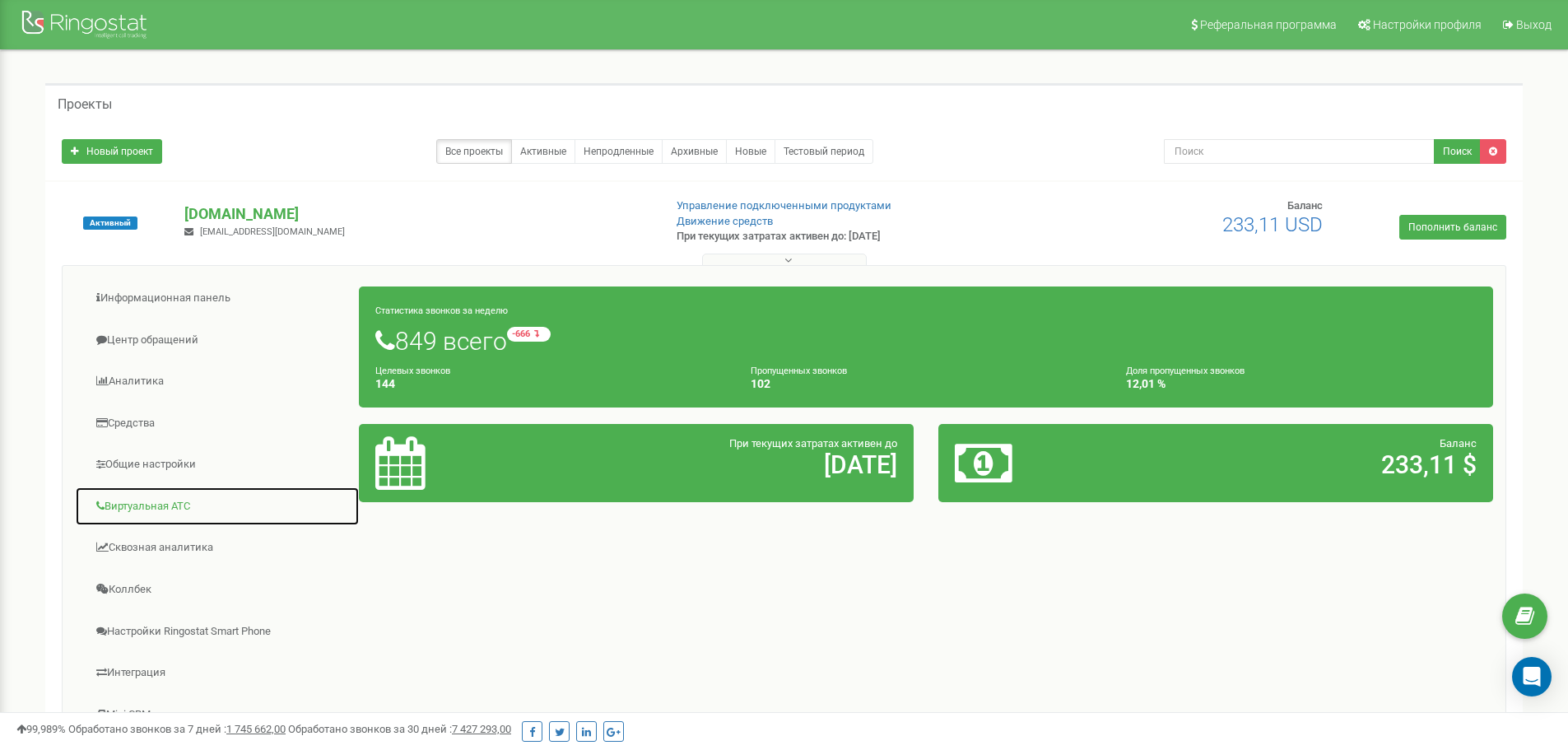
click at [141, 499] on link "Виртуальная АТС" at bounding box center [218, 506] width 285 height 40
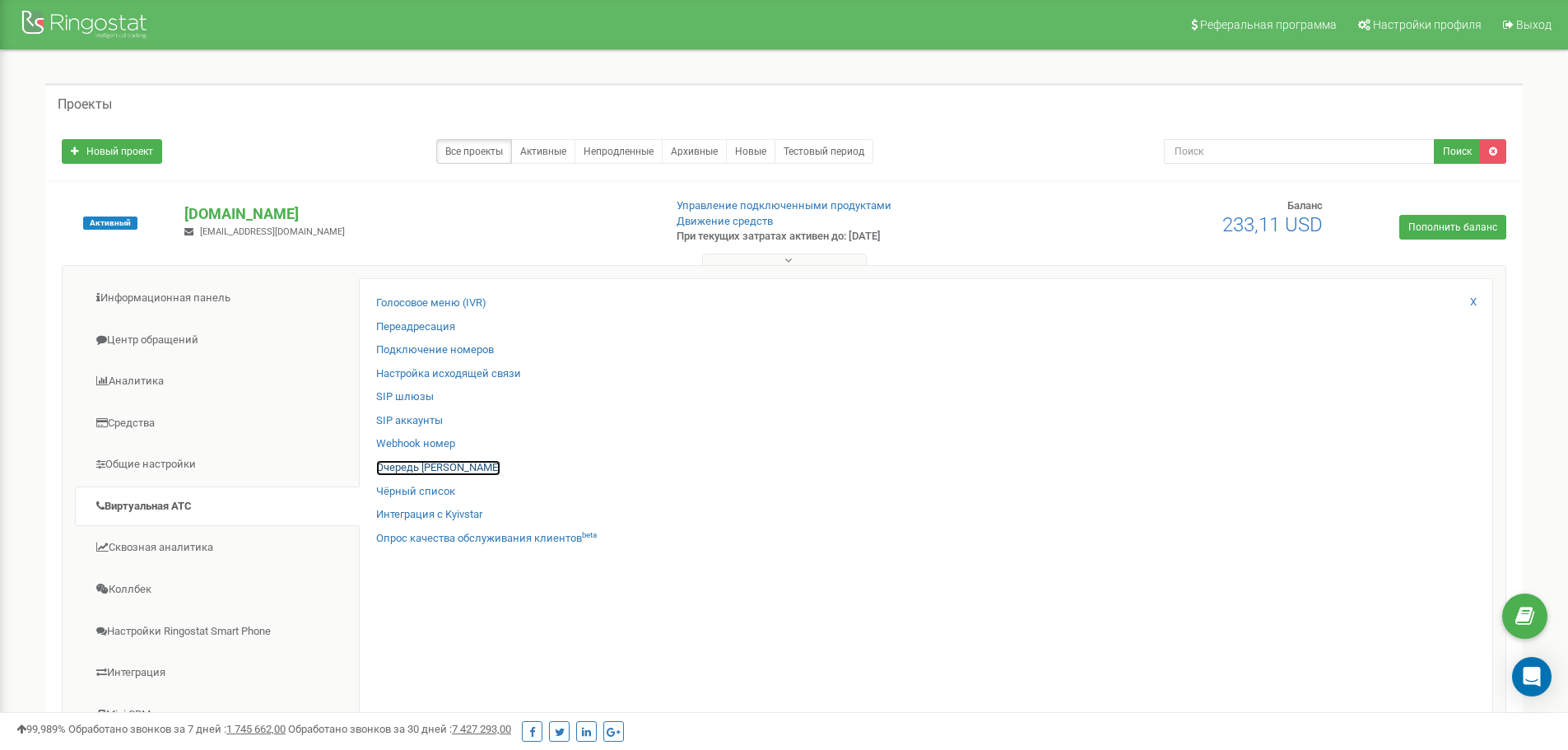
click at [407, 468] on link "Очередь [PERSON_NAME]" at bounding box center [438, 467] width 124 height 15
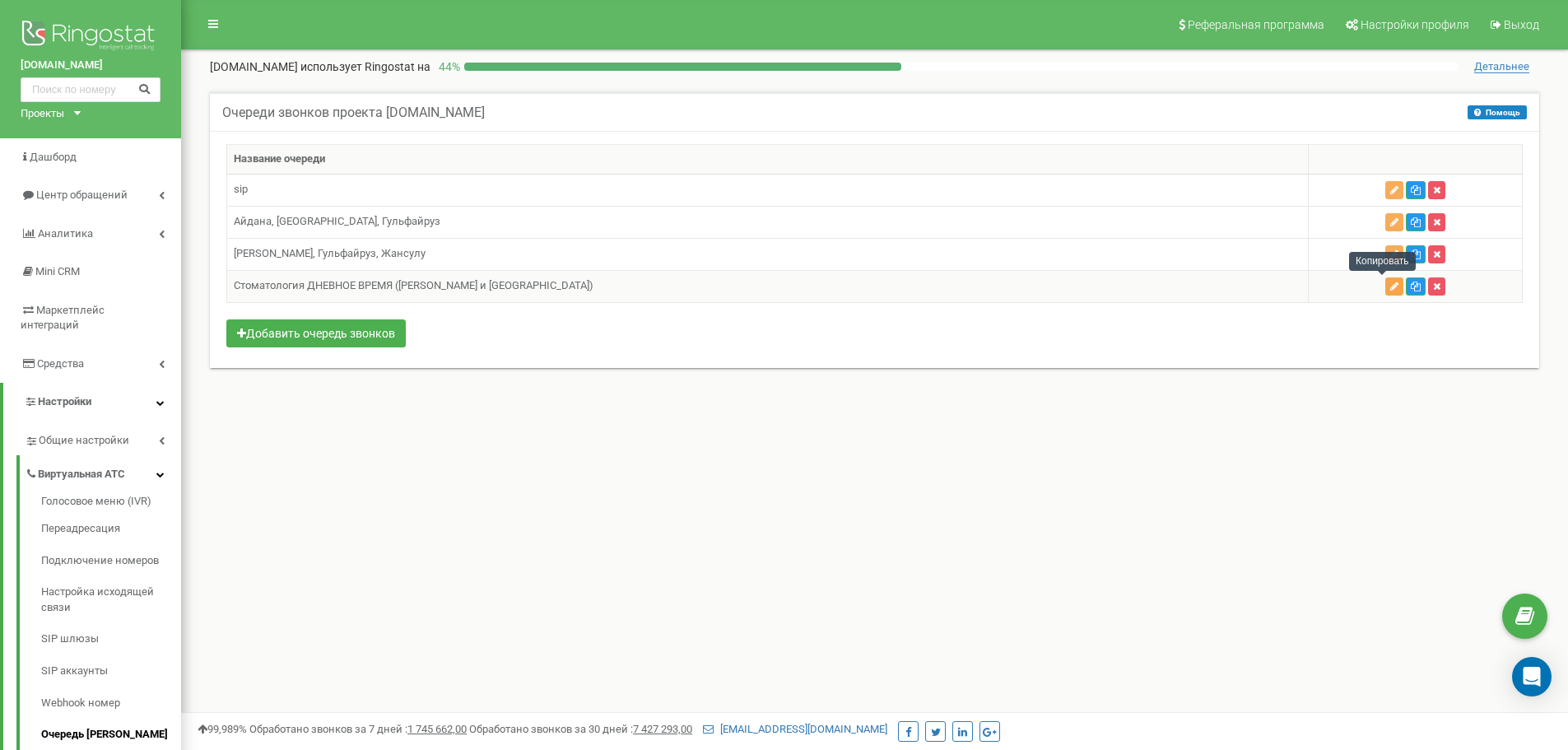
click at [1385, 284] on button "button" at bounding box center [1394, 286] width 18 height 18
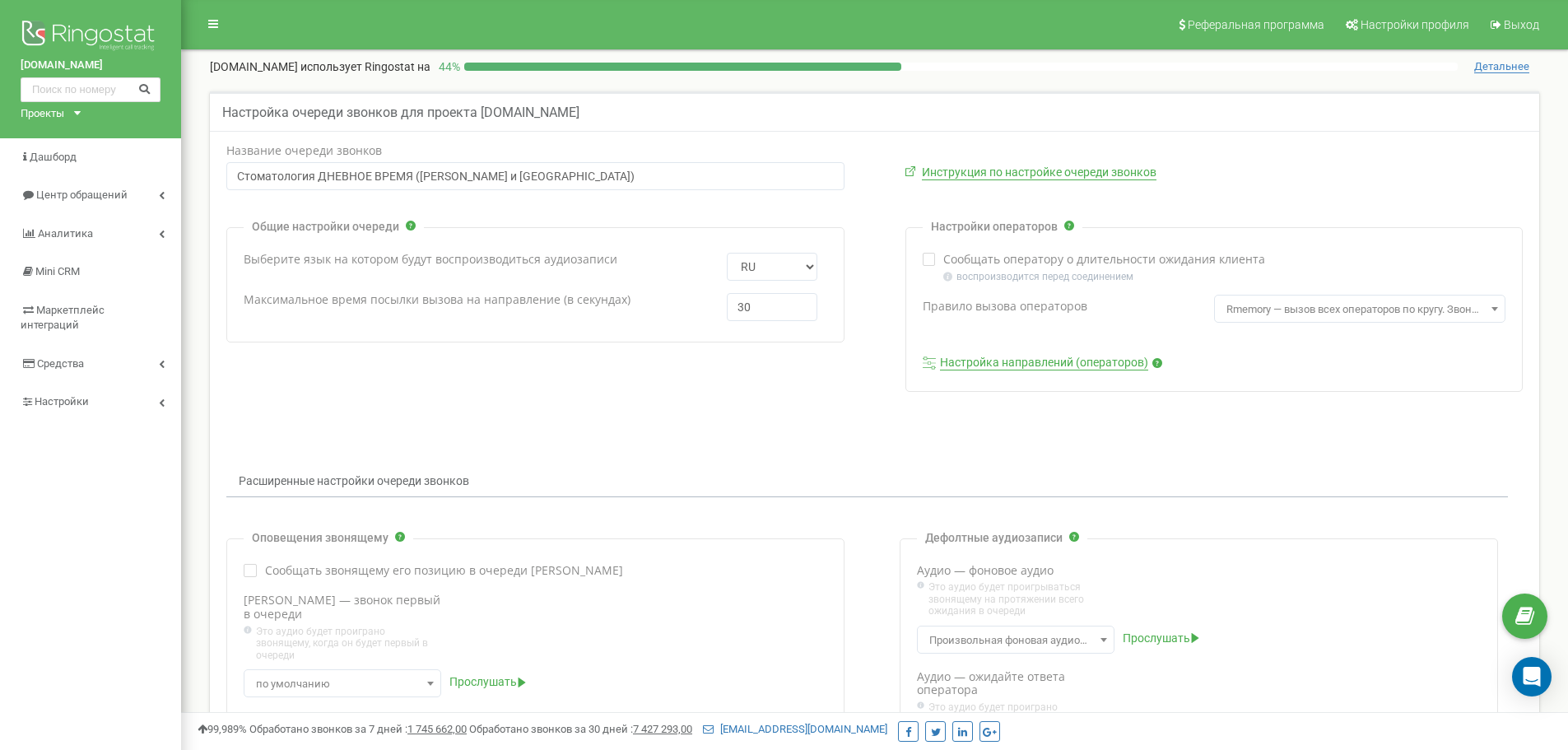
click at [1097, 353] on div "Настройки операторов Сообщать оператору о длительности ожидания клиента" at bounding box center [1214, 310] width 618 height 165
click at [1104, 368] on link "Настройка направлений (операторов)" at bounding box center [1044, 362] width 209 height 15
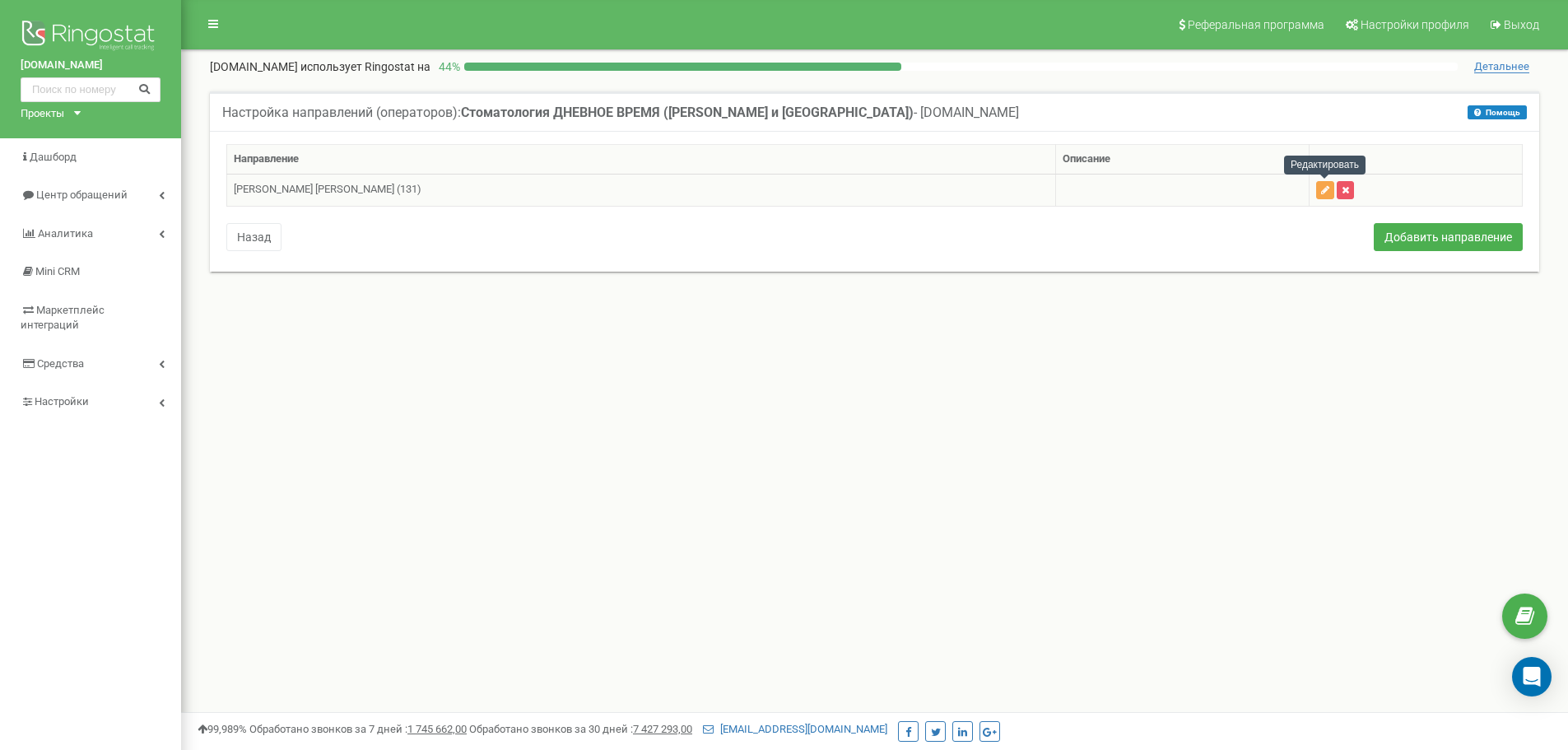
click at [1324, 190] on icon "button" at bounding box center [1325, 190] width 8 height 10
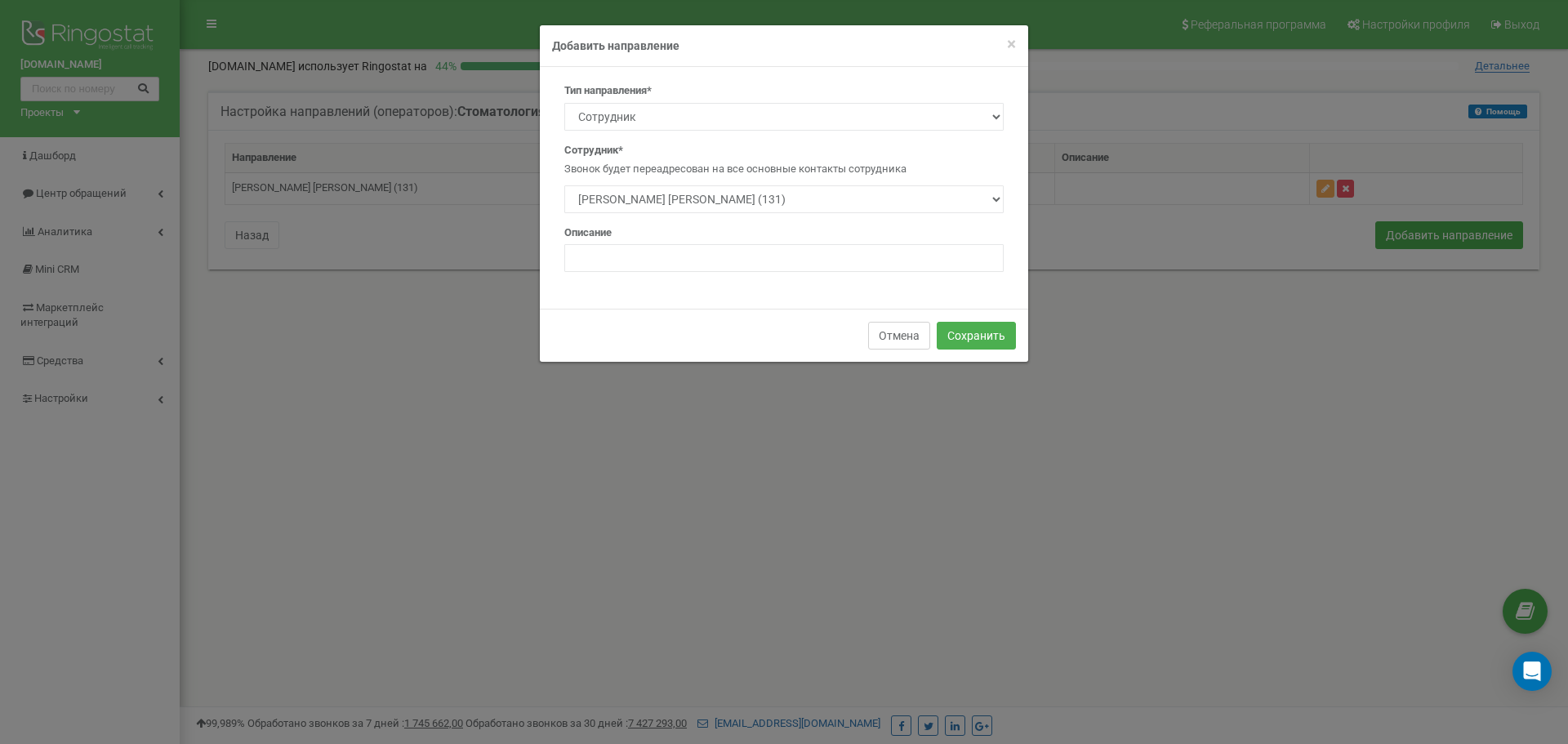
click at [908, 335] on button "Отмена" at bounding box center [899, 335] width 62 height 28
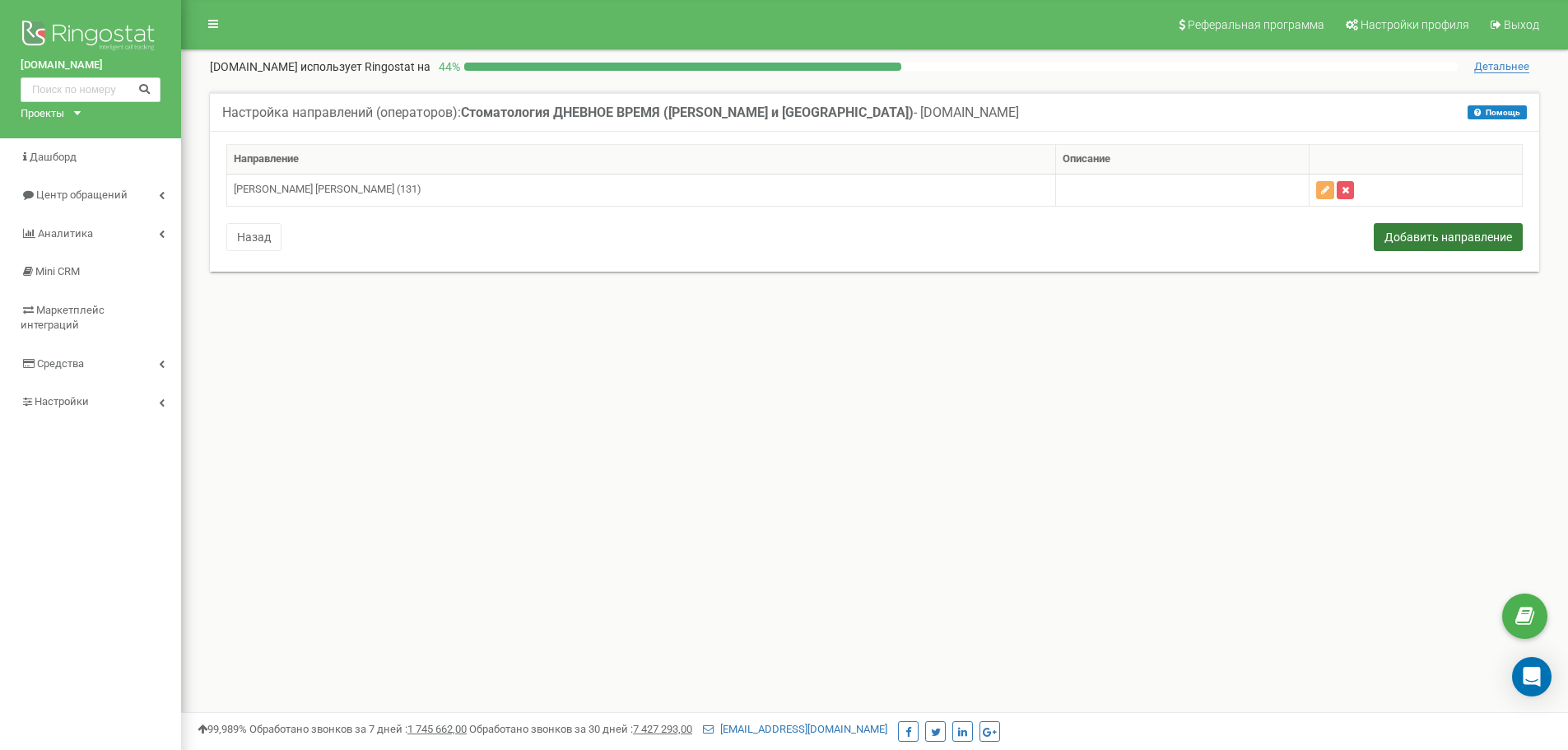
click at [1419, 229] on button "Добавить направление" at bounding box center [1448, 236] width 149 height 28
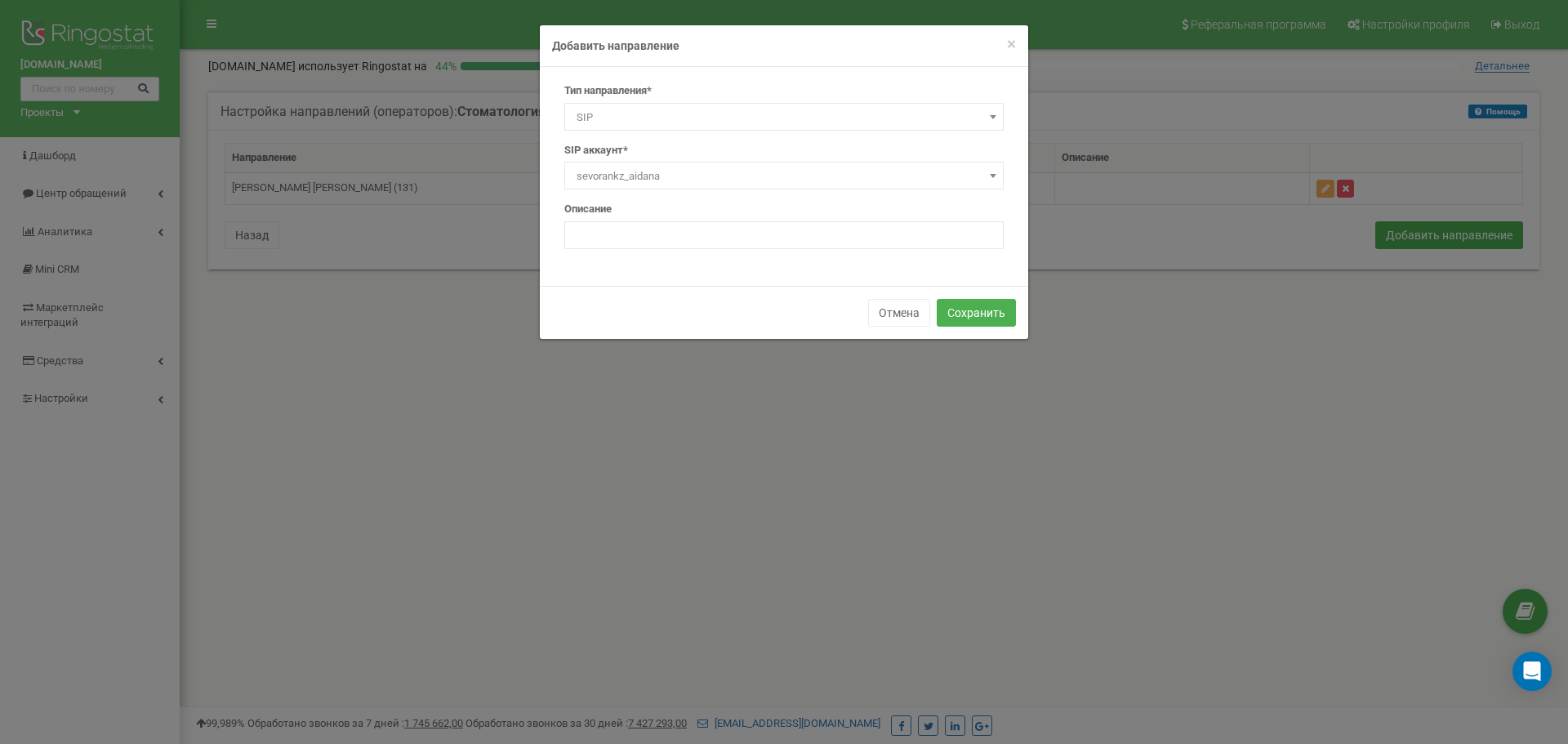
click at [709, 177] on span "sevorankz_aidana" at bounding box center [784, 177] width 428 height 23
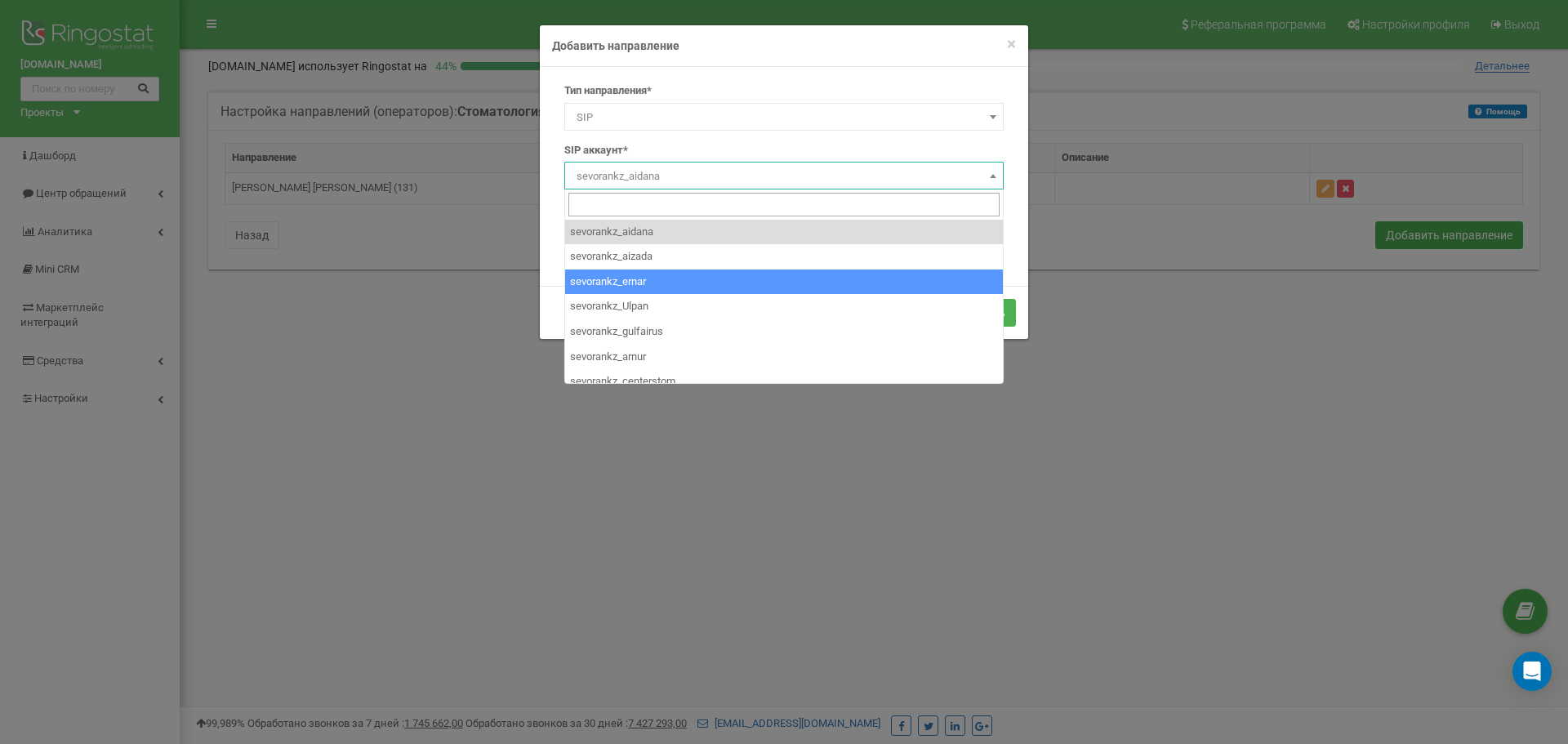
select select "sevorankz_ernar"
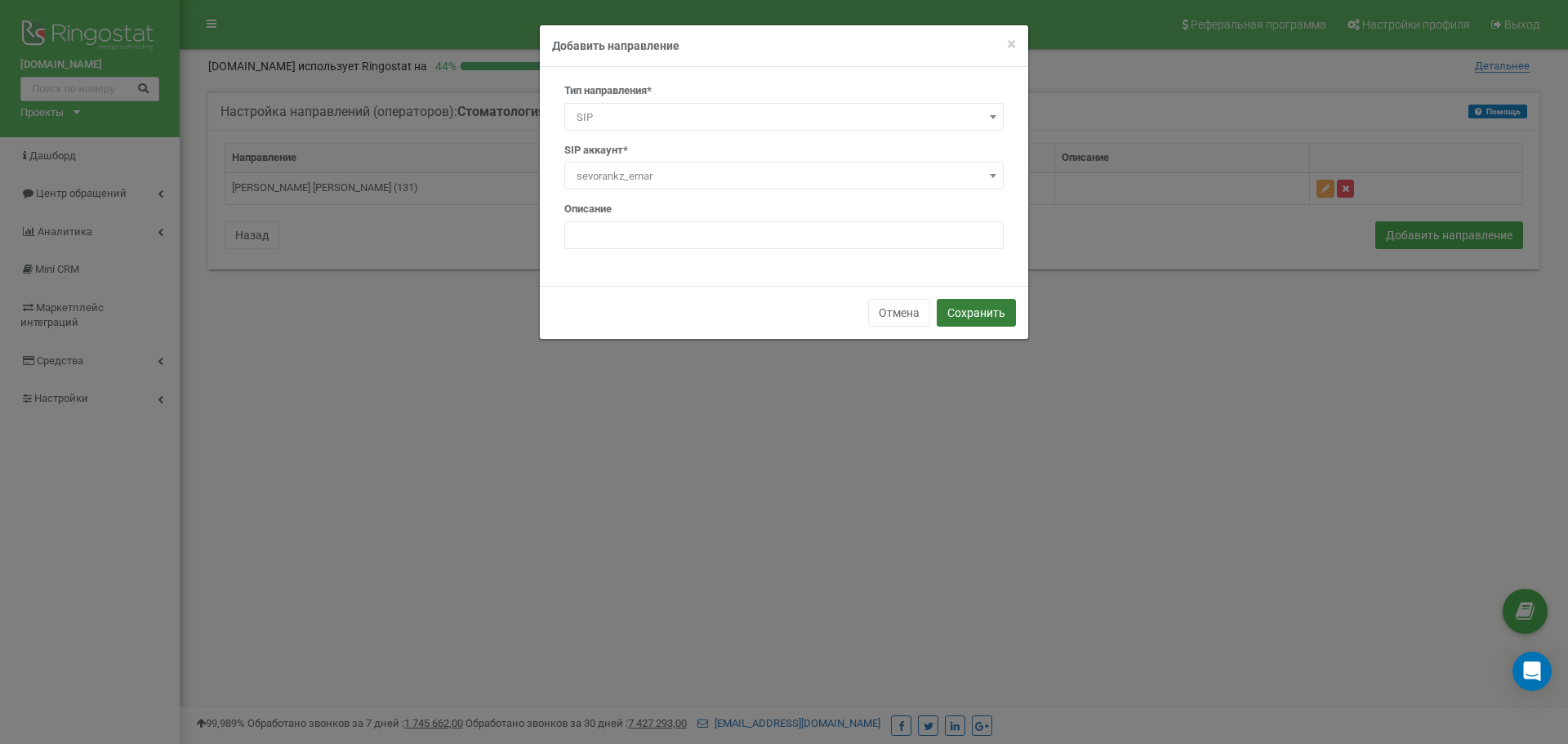
click at [961, 310] on button "Сохранить" at bounding box center [975, 312] width 79 height 28
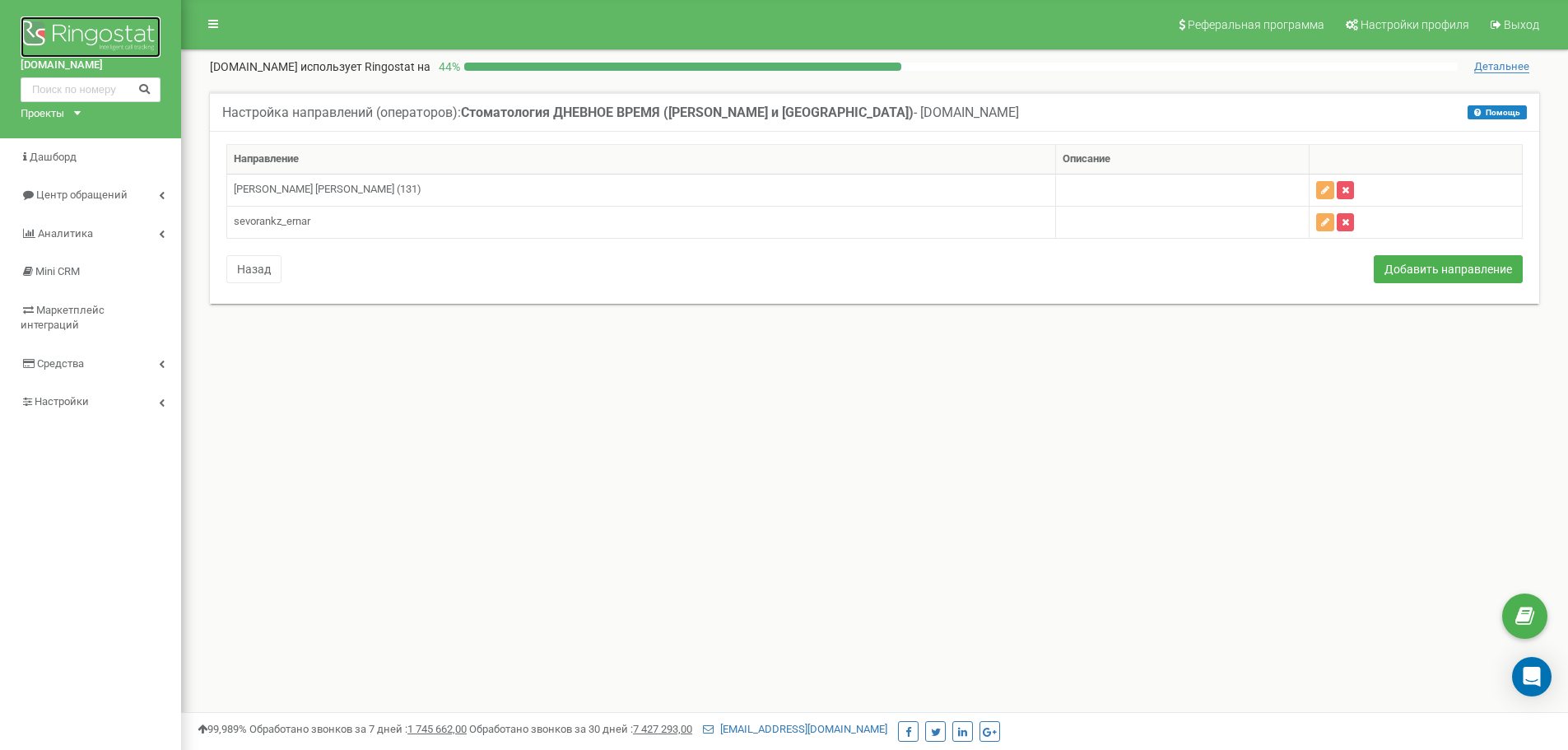
click at [72, 31] on img at bounding box center [90, 37] width 140 height 41
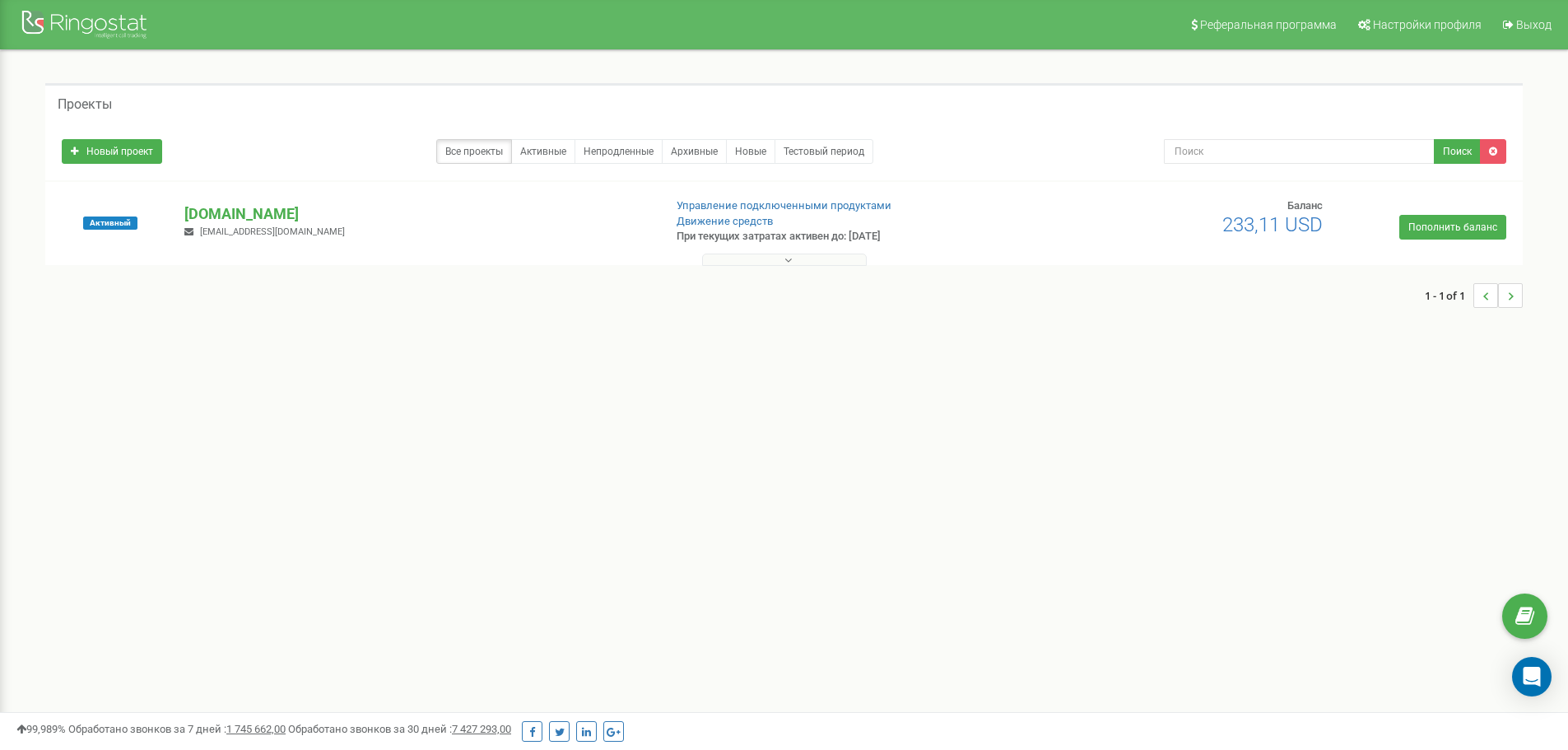
click at [756, 522] on div "Реферальная программа Настройки профиля Выход Проекты Новый проект Все проекты …" at bounding box center [784, 493] width 1568 height 987
click at [203, 210] on p "[DOMAIN_NAME]" at bounding box center [416, 214] width 465 height 21
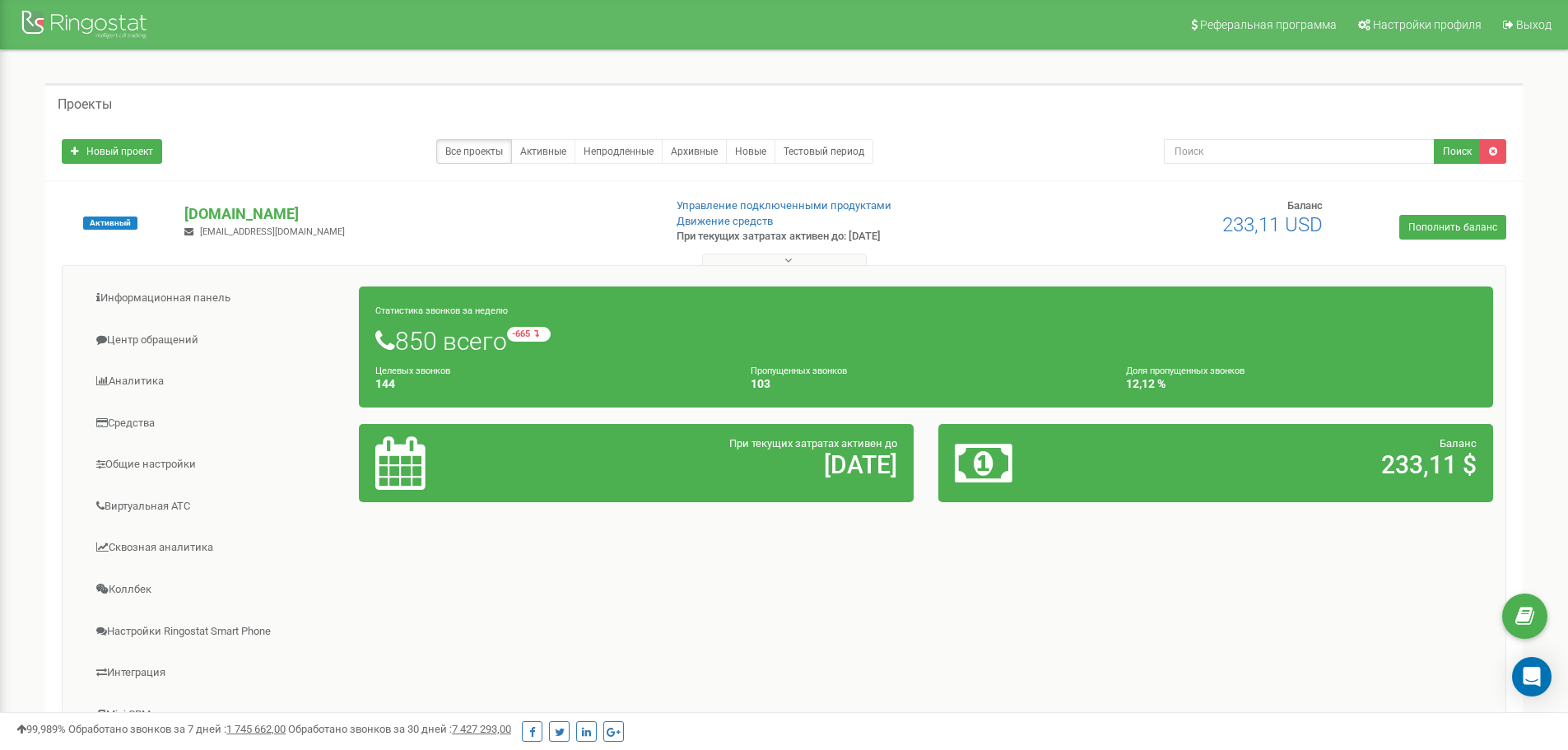
scroll to position [82, 0]
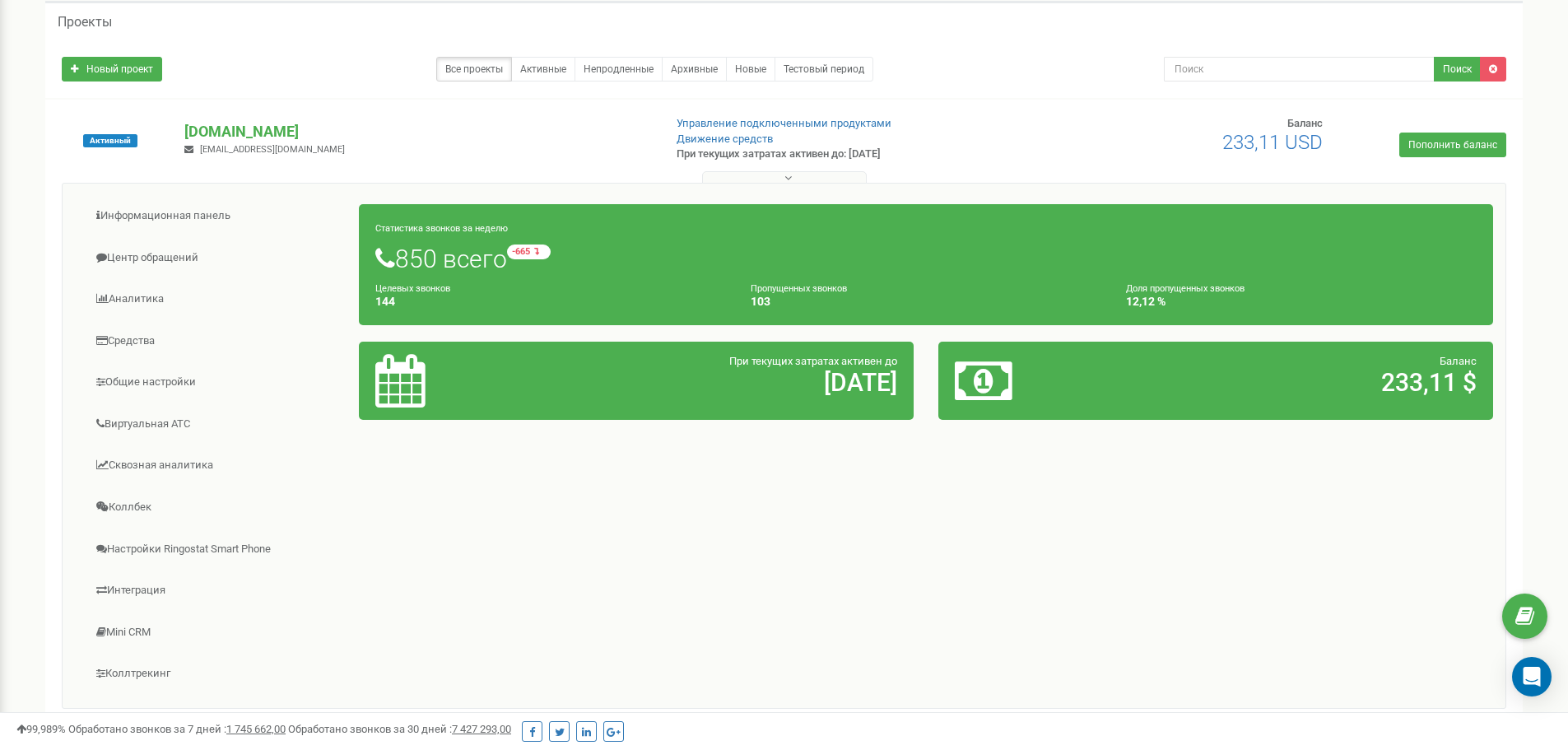
drag, startPoint x: 718, startPoint y: 485, endPoint x: 703, endPoint y: 483, distance: 15.1
click at [718, 485] on div "Информационная панель Центр обращений Аналитика Средства" at bounding box center [784, 445] width 1444 height 525
click at [895, 566] on div "Информационная панель Центр обращений Аналитика Средства" at bounding box center [784, 445] width 1444 height 525
